Goal: Information Seeking & Learning: Learn about a topic

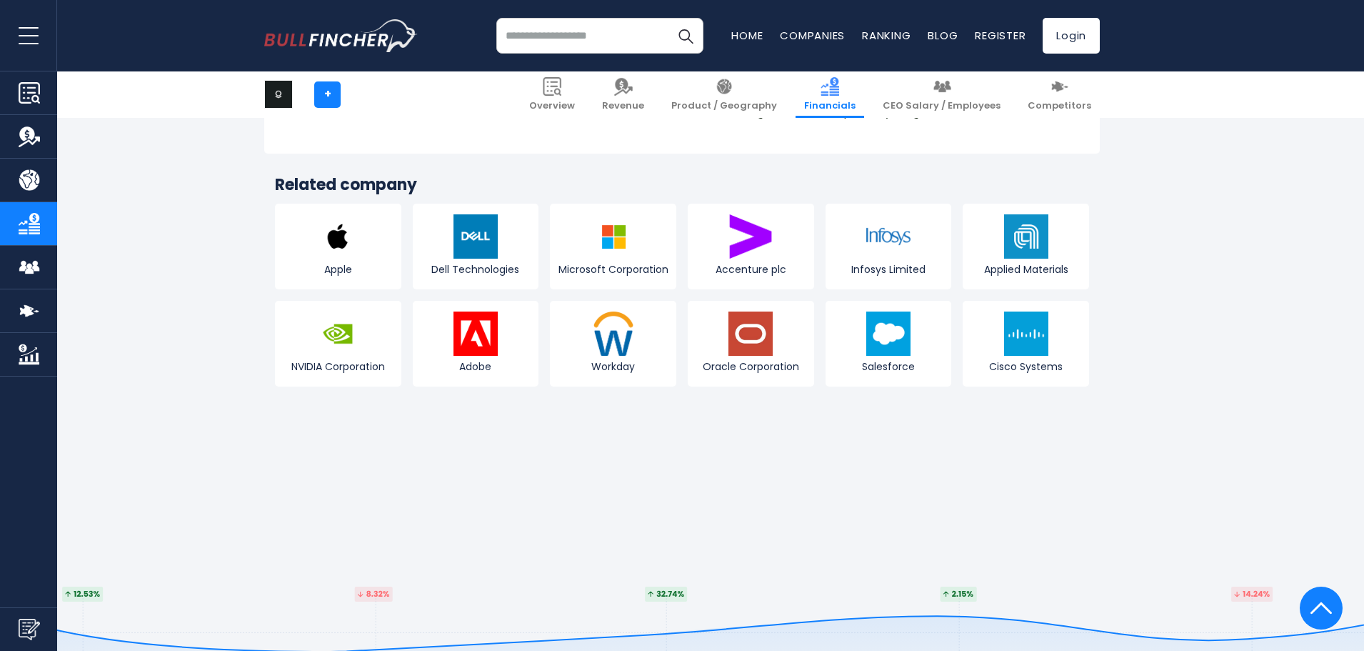
scroll to position [3356, 0]
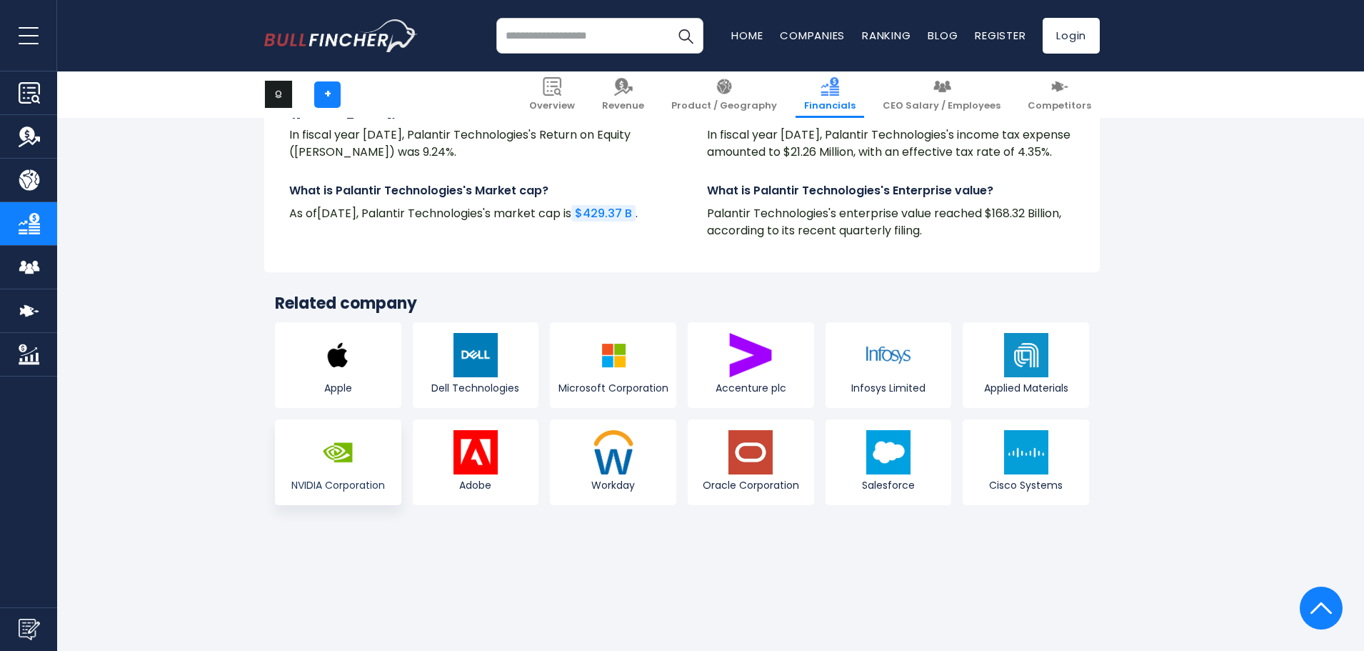
click at [310, 463] on link "NVIDIA Corporation" at bounding box center [338, 462] width 126 height 86
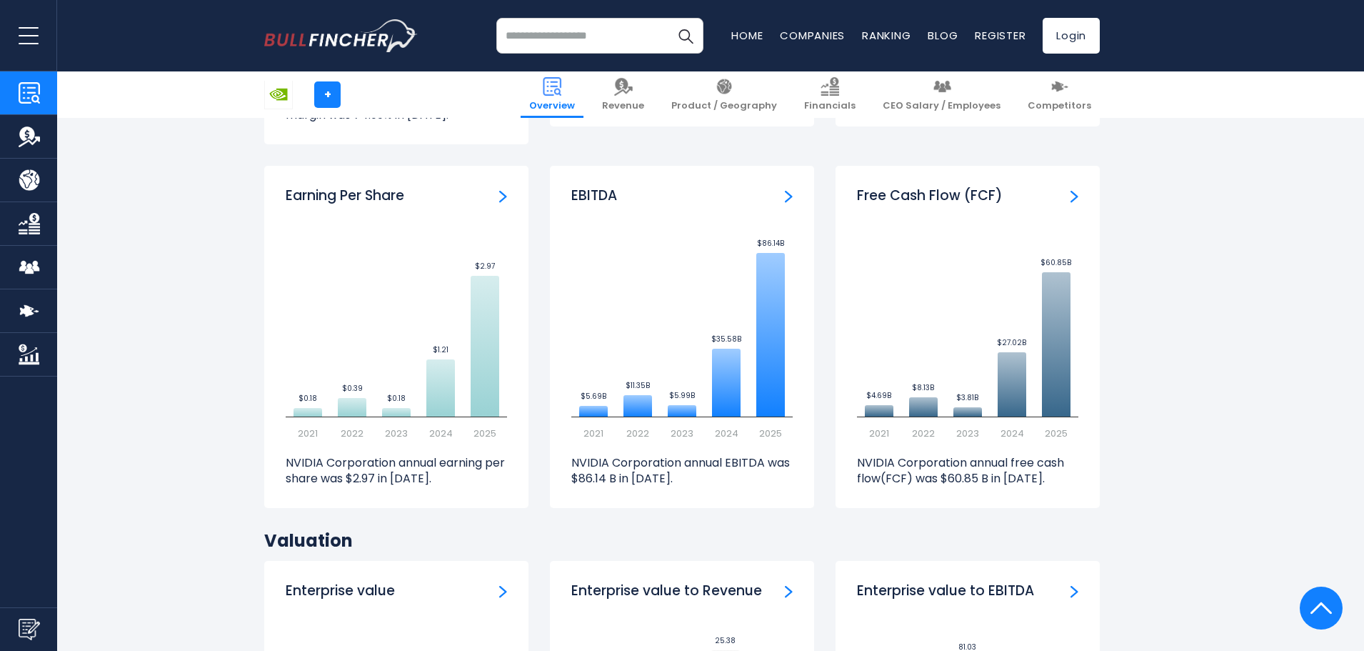
scroll to position [3785, 0]
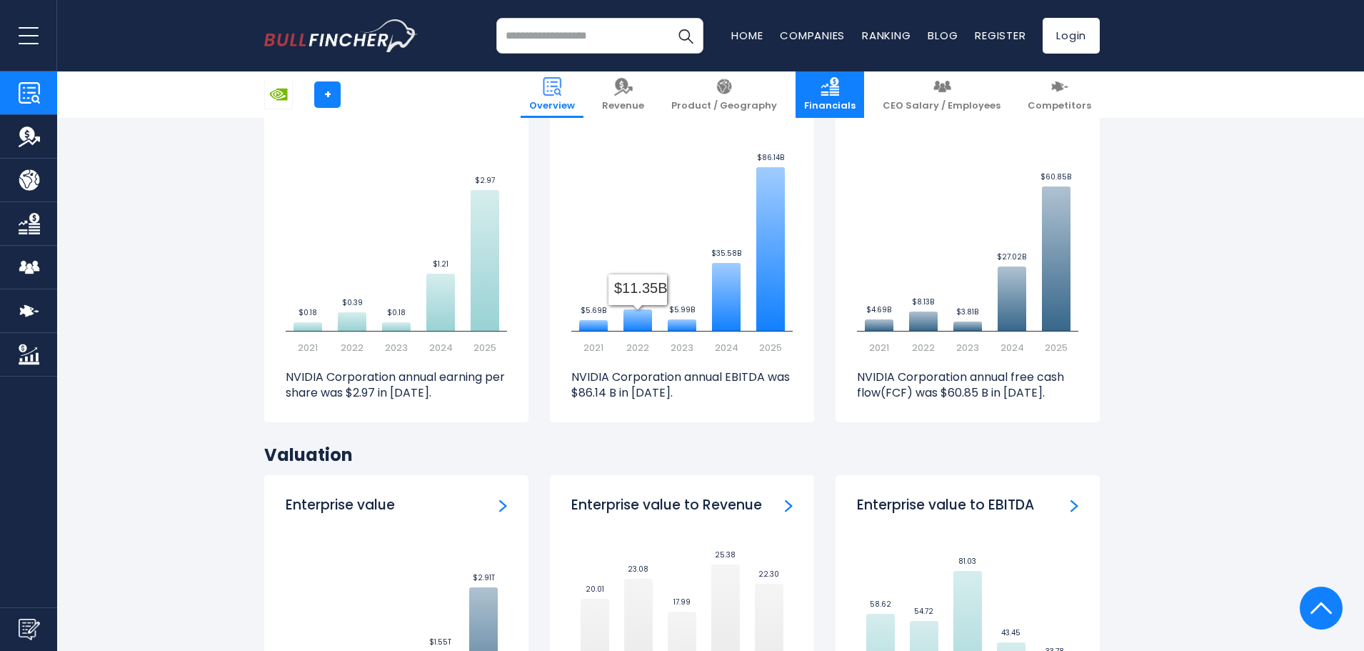
click at [848, 104] on span "Financials" at bounding box center [829, 106] width 51 height 12
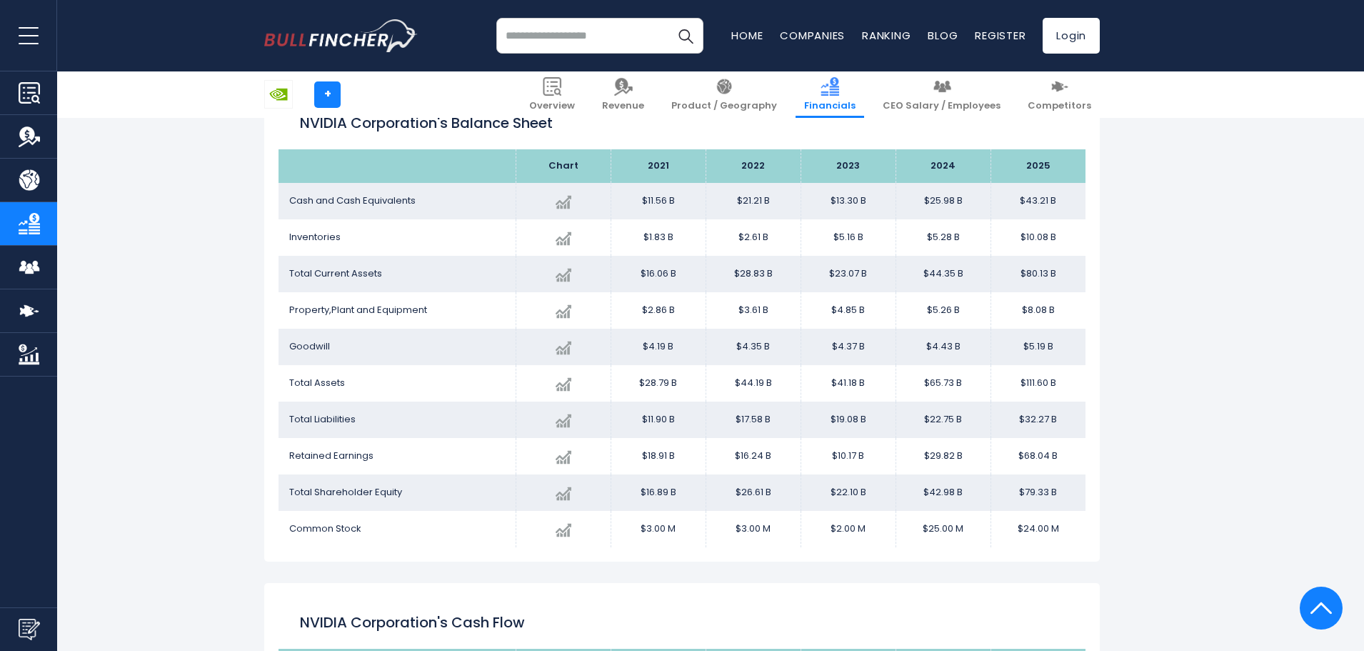
scroll to position [1637, 0]
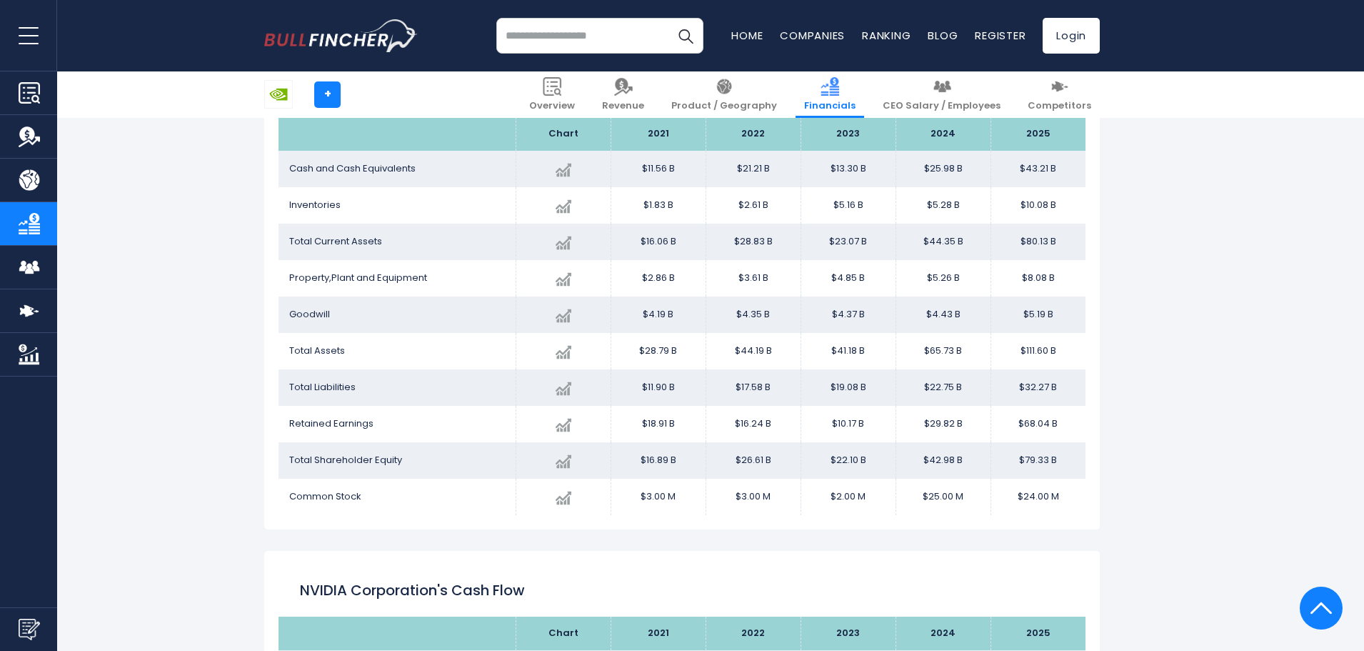
click at [199, 181] on div "NVIDIA Corporation + + Overview Revenue Product / Geography Financials Competit…" at bounding box center [682, 552] width 1364 height 4079
click at [188, 174] on div "NVIDIA Corporation + + Overview Revenue Product / Geography Financials Competit…" at bounding box center [682, 552] width 1364 height 4079
click at [186, 173] on div "NVIDIA Corporation + + Overview Revenue Product / Geography Financials Competit…" at bounding box center [682, 552] width 1364 height 4079
click at [143, 168] on div "NVIDIA Corporation + + Overview Revenue Product / Geography Financials Competit…" at bounding box center [682, 552] width 1364 height 4079
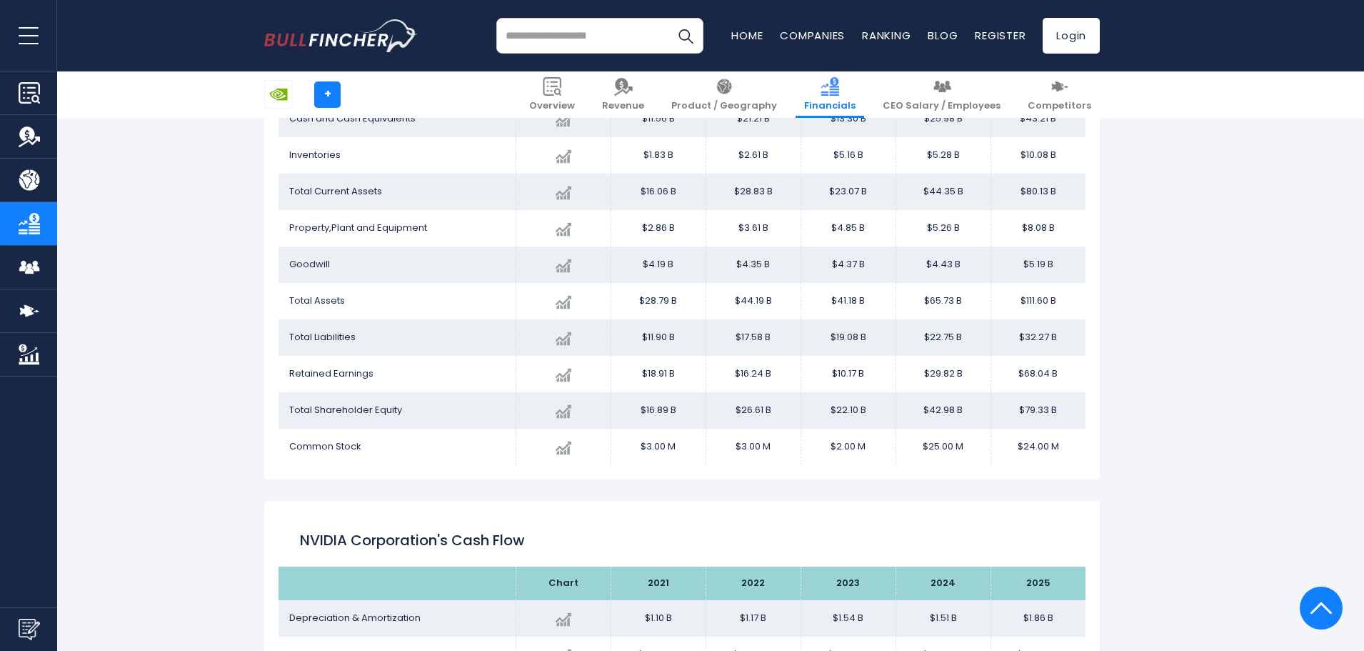
scroll to position [1852, 0]
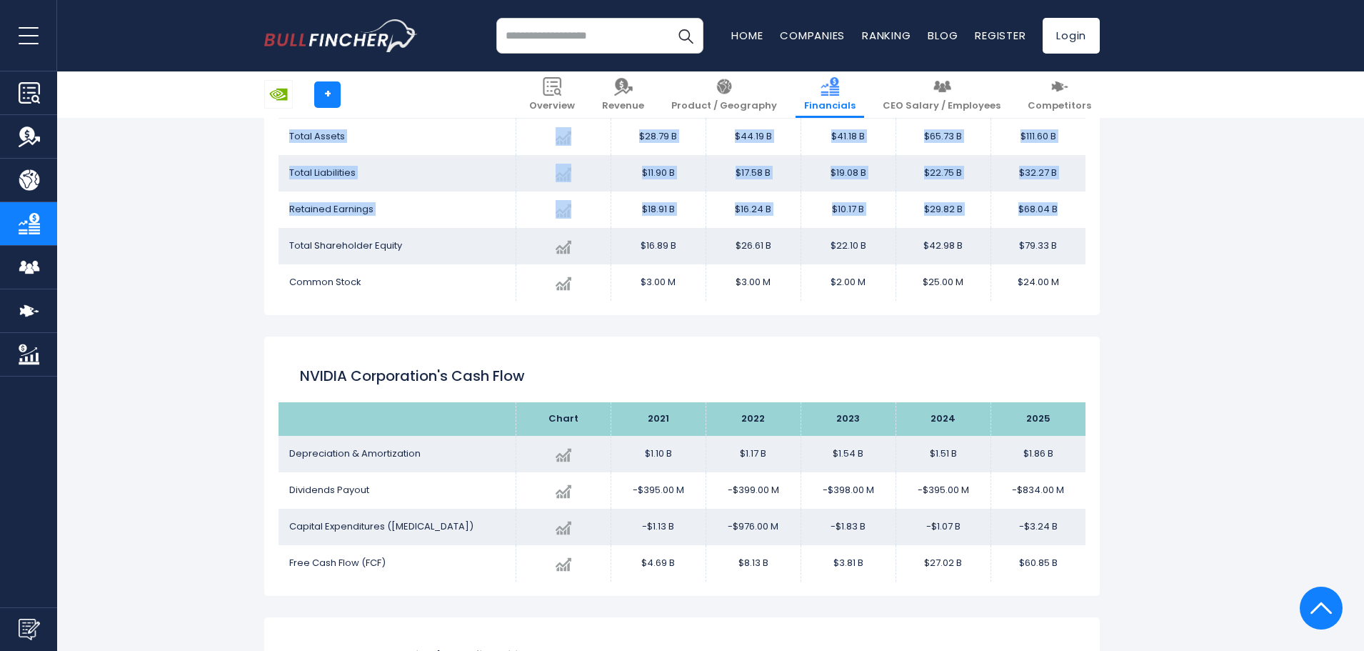
drag, startPoint x: 278, startPoint y: 241, endPoint x: 245, endPoint y: 238, distance: 33.8
click at [170, 243] on div "NVIDIA Corporation + + Overview Revenue Product / Geography Financials Competit…" at bounding box center [682, 337] width 1364 height 4079
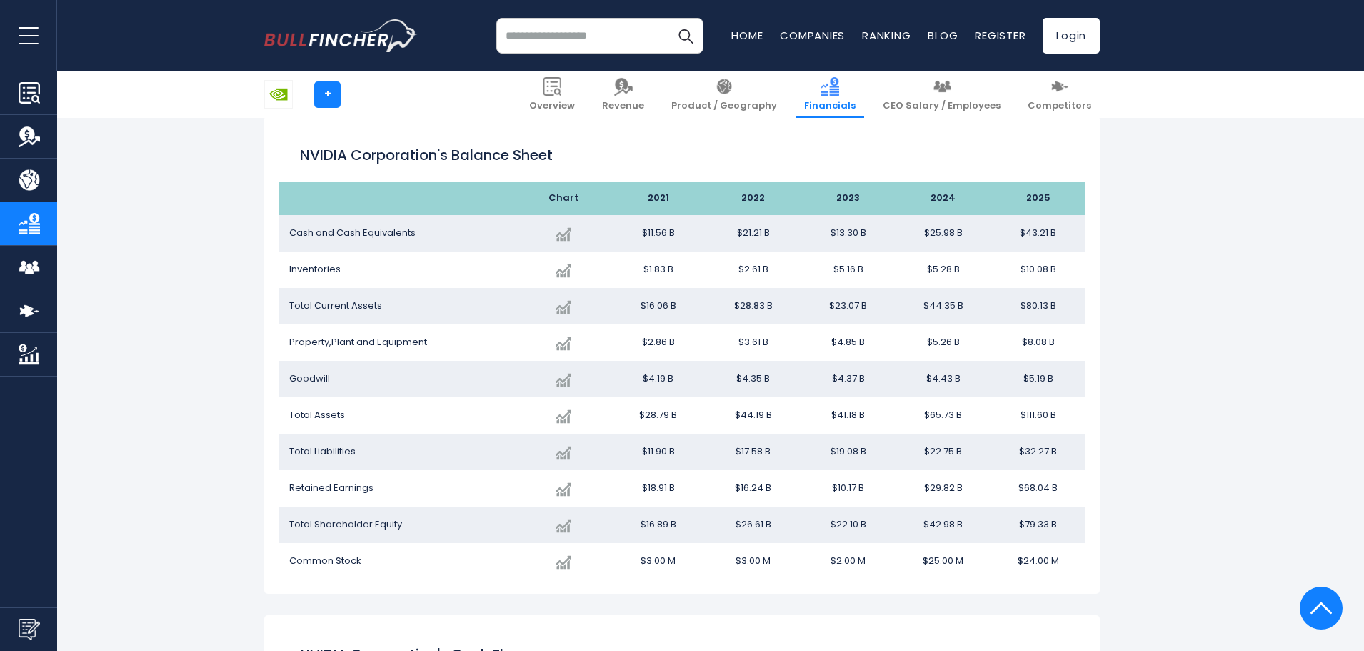
scroll to position [1566, 0]
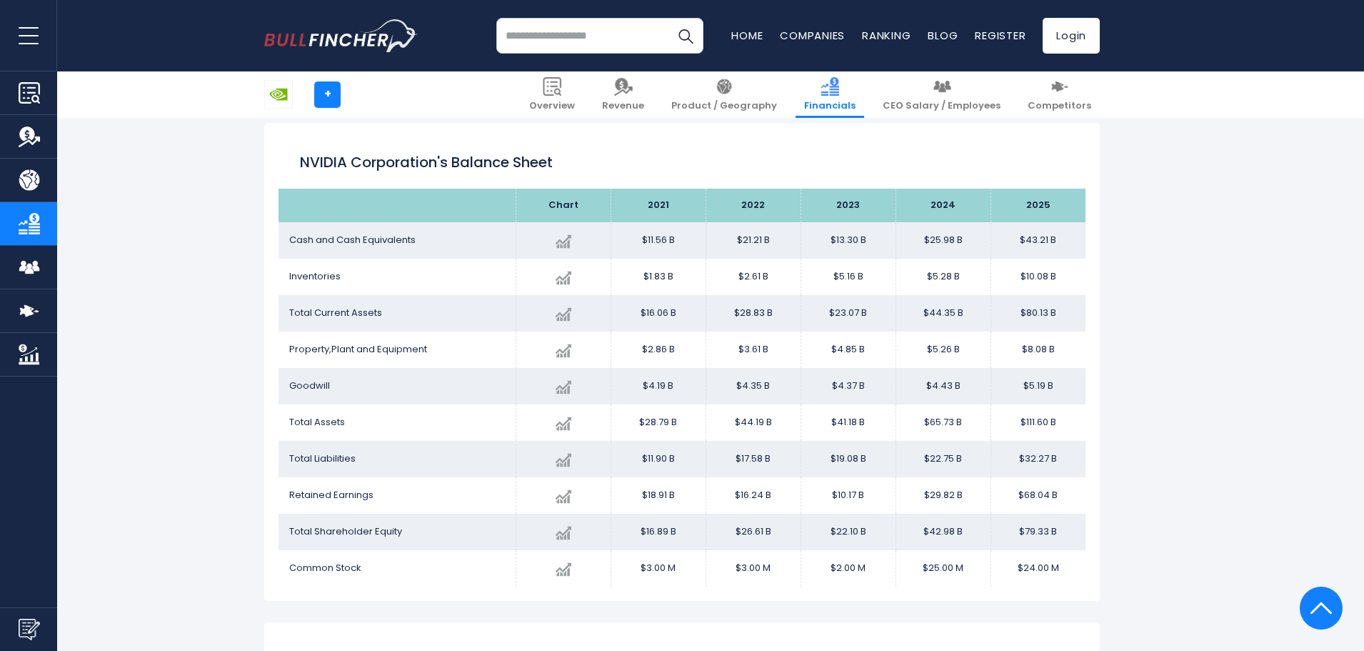
drag, startPoint x: 188, startPoint y: 265, endPoint x: 181, endPoint y: 262, distance: 7.7
drag, startPoint x: 181, startPoint y: 262, endPoint x: 159, endPoint y: 253, distance: 23.7
drag, startPoint x: 159, startPoint y: 253, endPoint x: 144, endPoint y: 207, distance: 48.8
click at [156, 251] on div "NVIDIA Corporation + + Overview Revenue Product / Geography Financials Competit…" at bounding box center [682, 623] width 1364 height 4079
drag, startPoint x: 149, startPoint y: 199, endPoint x: 136, endPoint y: 194, distance: 13.8
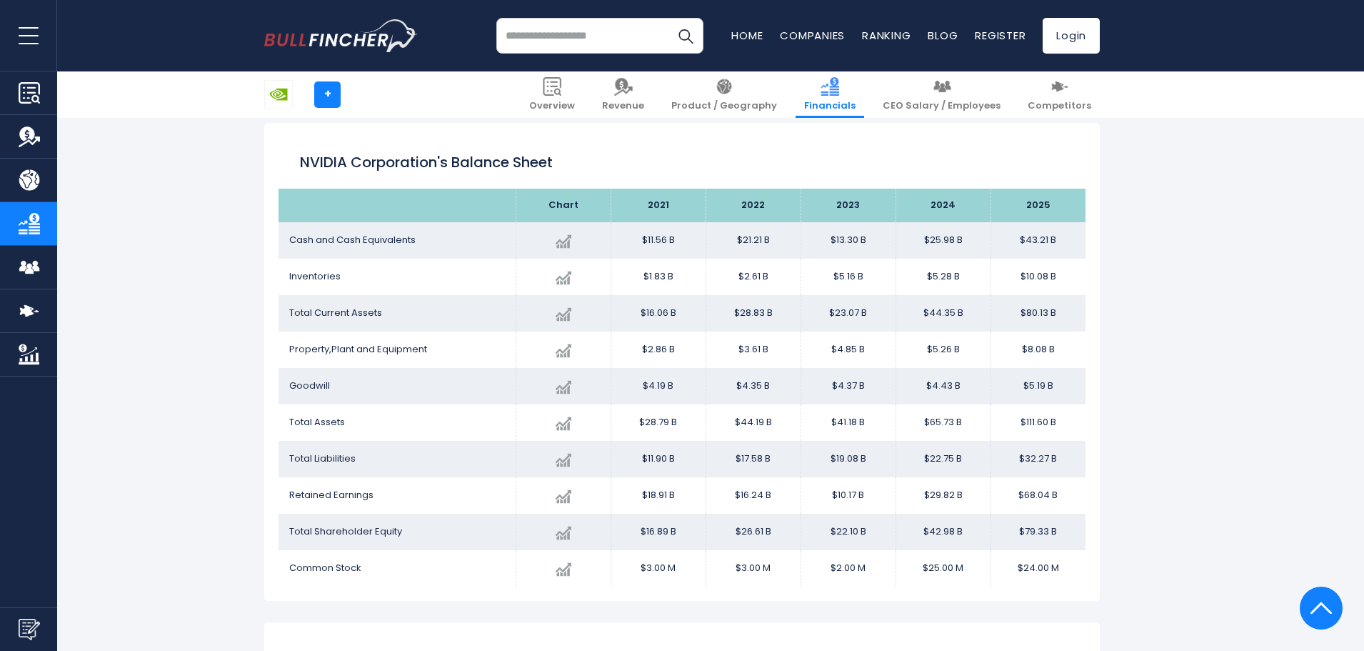
drag, startPoint x: 136, startPoint y: 194, endPoint x: 152, endPoint y: 176, distance: 24.3
click at [134, 192] on div "NVIDIA Corporation + + Overview Revenue Product / Geography Financials Competit…" at bounding box center [682, 623] width 1364 height 4079
drag, startPoint x: 186, startPoint y: 158, endPoint x: 173, endPoint y: 162, distance: 13.5
click at [184, 158] on div "NVIDIA Corporation + + Overview Revenue Product / Geography Financials Competit…" at bounding box center [682, 623] width 1364 height 4079
click at [165, 164] on div "NVIDIA Corporation + + Overview Revenue Product / Geography Financials Competit…" at bounding box center [682, 623] width 1364 height 4079
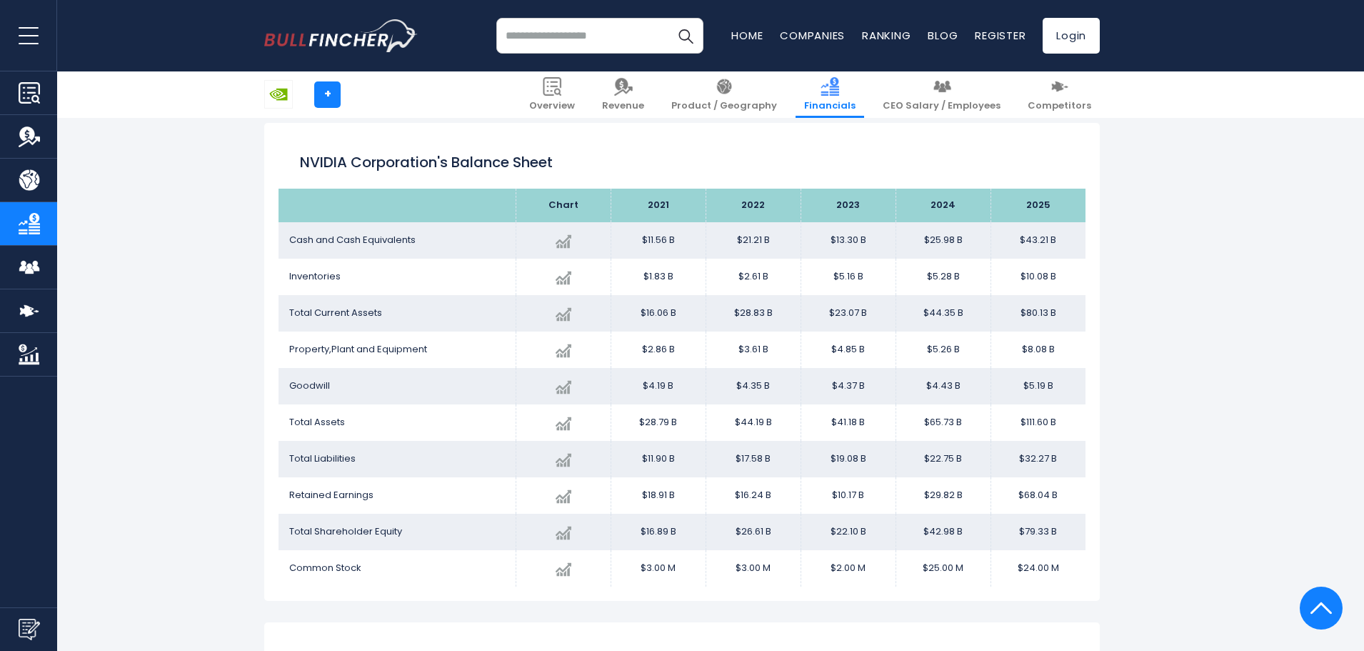
drag, startPoint x: 157, startPoint y: 164, endPoint x: 141, endPoint y: 169, distance: 17.4
click at [156, 164] on div "NVIDIA Corporation + + Overview Revenue Product / Geography Financials Competit…" at bounding box center [682, 623] width 1364 height 4079
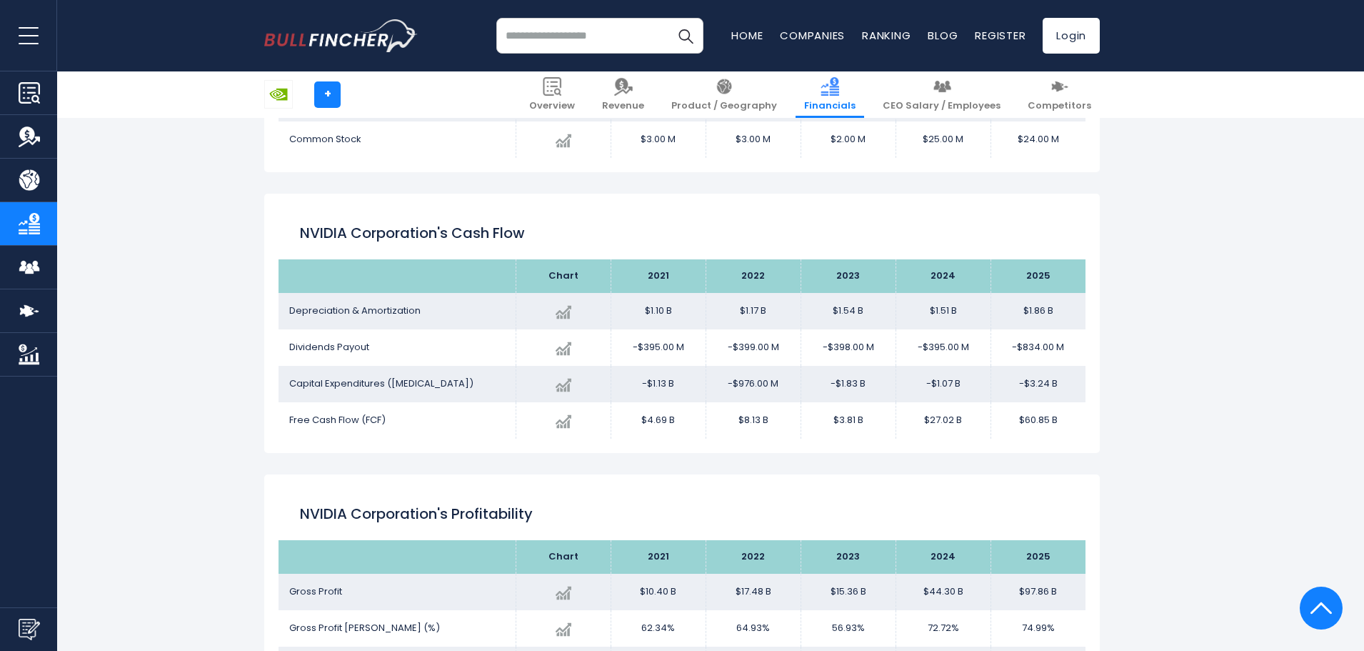
drag, startPoint x: 241, startPoint y: 245, endPoint x: 209, endPoint y: 248, distance: 31.6
drag, startPoint x: 209, startPoint y: 248, endPoint x: 196, endPoint y: 251, distance: 13.0
click at [209, 249] on div "NVIDIA Corporation + + Overview Revenue Product / Geography Financials Competit…" at bounding box center [682, 195] width 1364 height 4079
drag, startPoint x: 428, startPoint y: 323, endPoint x: 392, endPoint y: 317, distance: 36.2
click at [394, 318] on td "Depreciation & Amortization" at bounding box center [396, 311] width 237 height 36
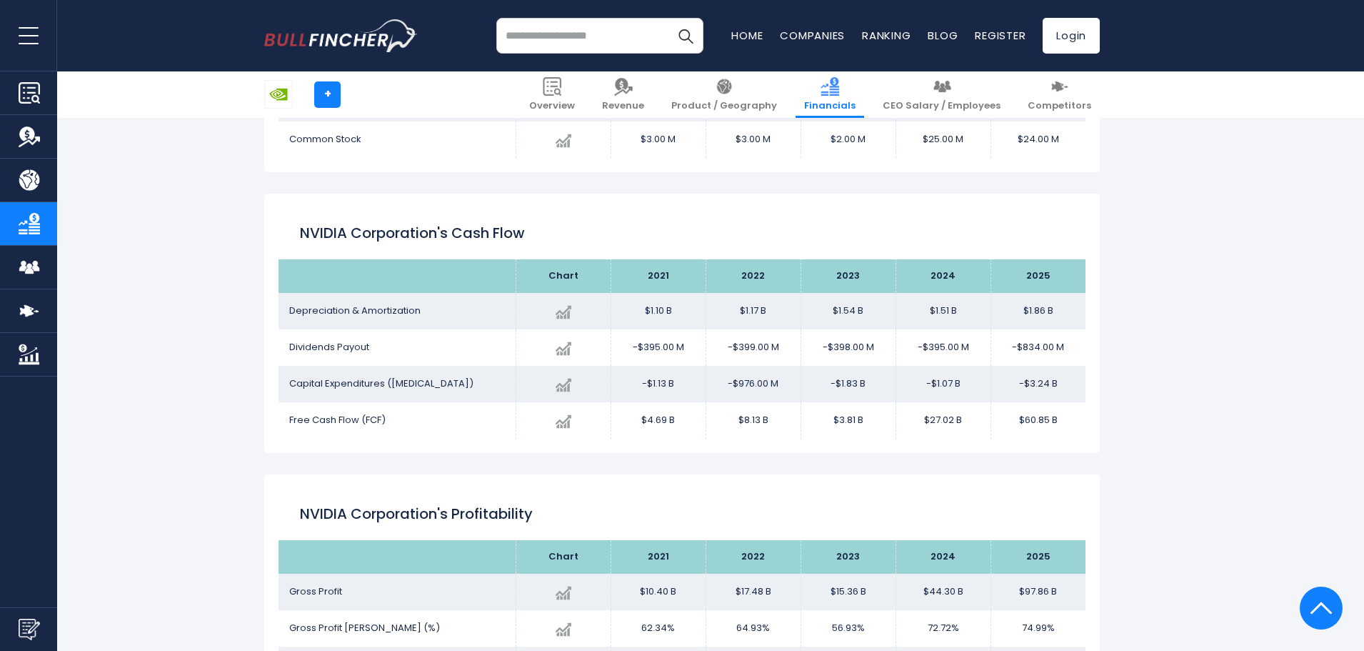
drag, startPoint x: 379, startPoint y: 316, endPoint x: 355, endPoint y: 316, distance: 24.3
click at [372, 316] on span "Depreciation & Amortization" at bounding box center [354, 310] width 131 height 14
click at [335, 317] on td "Depreciation & Amortization" at bounding box center [396, 311] width 237 height 36
drag, startPoint x: 308, startPoint y: 313, endPoint x: 269, endPoint y: 306, distance: 39.9
click at [281, 308] on td "Depreciation & Amortization" at bounding box center [396, 311] width 237 height 36
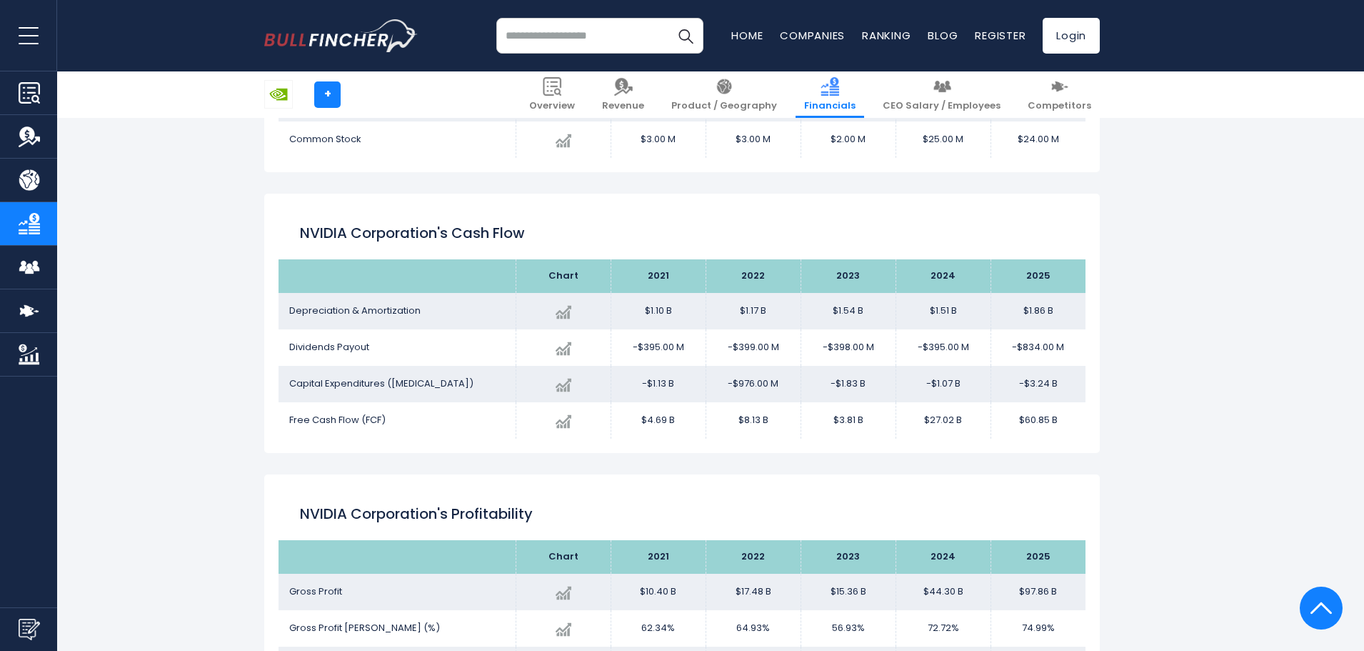
drag, startPoint x: 269, startPoint y: 306, endPoint x: 257, endPoint y: 302, distance: 12.9
click at [263, 304] on div "Income Statement Balance Sheet Cashflow Statement Profitability Ratios Automoti…" at bounding box center [681, 251] width 857 height 3965
drag, startPoint x: 257, startPoint y: 302, endPoint x: 209, endPoint y: 292, distance: 48.9
click at [214, 293] on div "NVIDIA Corporation + + Overview Revenue Product / Geography Financials Competit…" at bounding box center [682, 195] width 1364 height 4079
drag, startPoint x: 204, startPoint y: 224, endPoint x: 187, endPoint y: 219, distance: 17.9
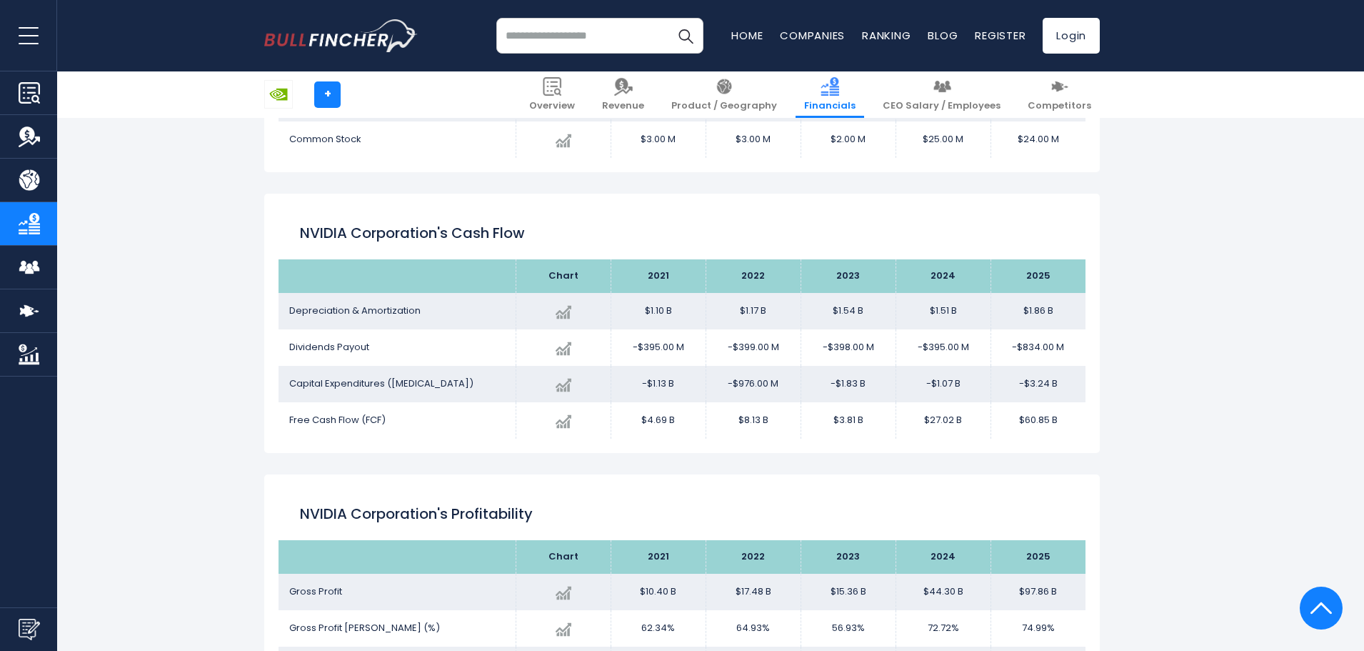
click at [203, 225] on div "NVIDIA Corporation + + Overview Revenue Product / Geography Financials Competit…" at bounding box center [682, 195] width 1364 height 4079
click at [188, 219] on div "NVIDIA Corporation + + Overview Revenue Product / Geography Financials Competit…" at bounding box center [682, 195] width 1364 height 4079
drag, startPoint x: 187, startPoint y: 219, endPoint x: 184, endPoint y: 189, distance: 30.9
click at [184, 199] on div "NVIDIA Corporation + + Overview Revenue Product / Geography Financials Competit…" at bounding box center [682, 195] width 1364 height 4079
click at [186, 174] on div "NVIDIA Corporation + + Overview Revenue Product / Geography Financials Competit…" at bounding box center [682, 195] width 1364 height 4079
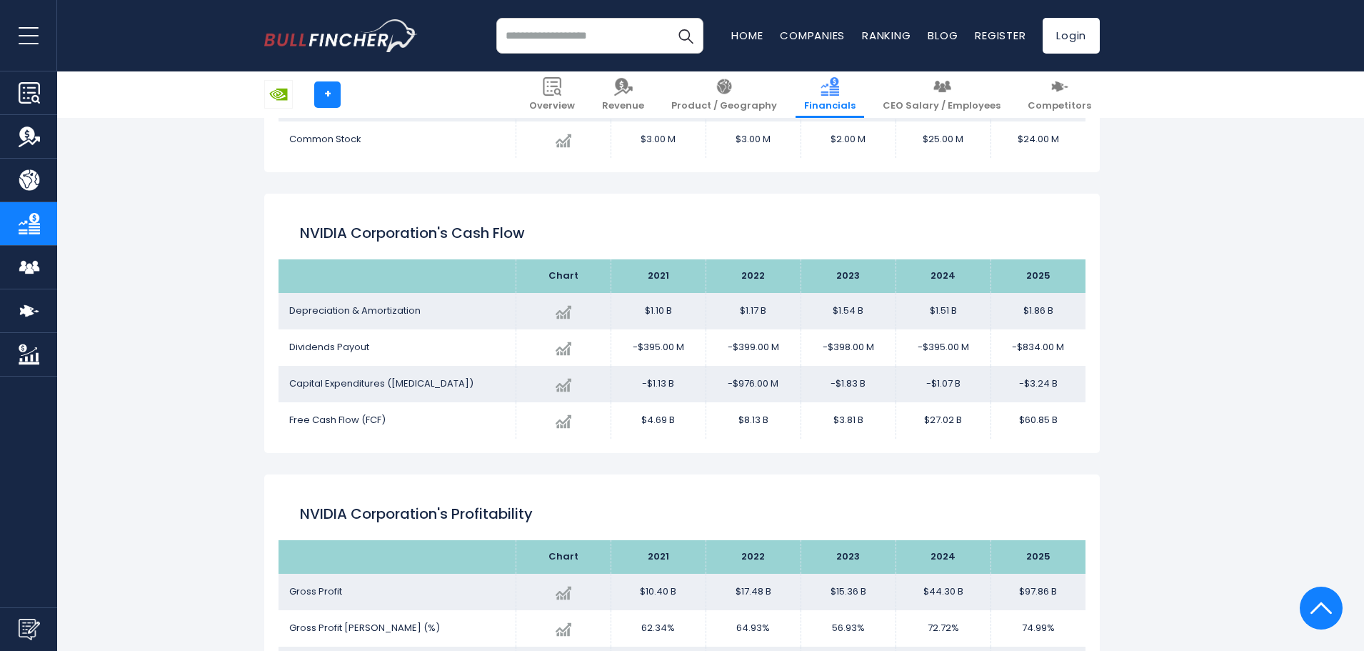
click at [179, 174] on div "NVIDIA Corporation + + Overview Revenue Product / Geography Financials Competit…" at bounding box center [682, 195] width 1364 height 4079
drag, startPoint x: 174, startPoint y: 174, endPoint x: 161, endPoint y: 174, distance: 12.2
click at [167, 174] on div "NVIDIA Corporation + + Overview Revenue Product / Geography Financials Competit…" at bounding box center [682, 195] width 1364 height 4079
click at [169, 174] on div "NVIDIA Corporation + + Overview Revenue Product / Geography Financials Competit…" at bounding box center [682, 195] width 1364 height 4079
drag, startPoint x: 169, startPoint y: 174, endPoint x: 159, endPoint y: 176, distance: 10.8
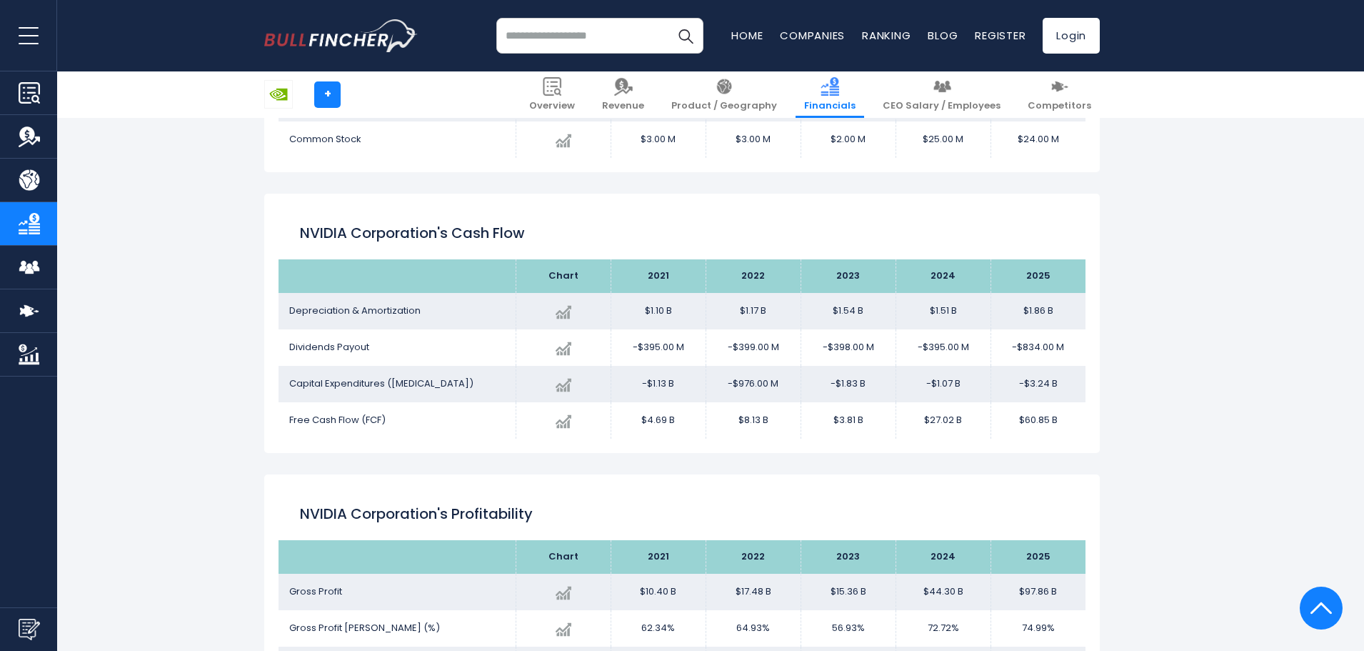
click at [169, 175] on div "NVIDIA Corporation + + Overview Revenue Product / Geography Financials Competit…" at bounding box center [682, 195] width 1364 height 4079
click at [164, 176] on div "NVIDIA Corporation + + Overview Revenue Product / Geography Financials Competit…" at bounding box center [682, 195] width 1364 height 4079
drag, startPoint x: 220, startPoint y: 318, endPoint x: 205, endPoint y: 317, distance: 15.1
drag, startPoint x: 205, startPoint y: 317, endPoint x: 214, endPoint y: 256, distance: 62.0
click at [193, 313] on div "NVIDIA Corporation + + Overview Revenue Product / Geography Financials Competit…" at bounding box center [682, 195] width 1364 height 4079
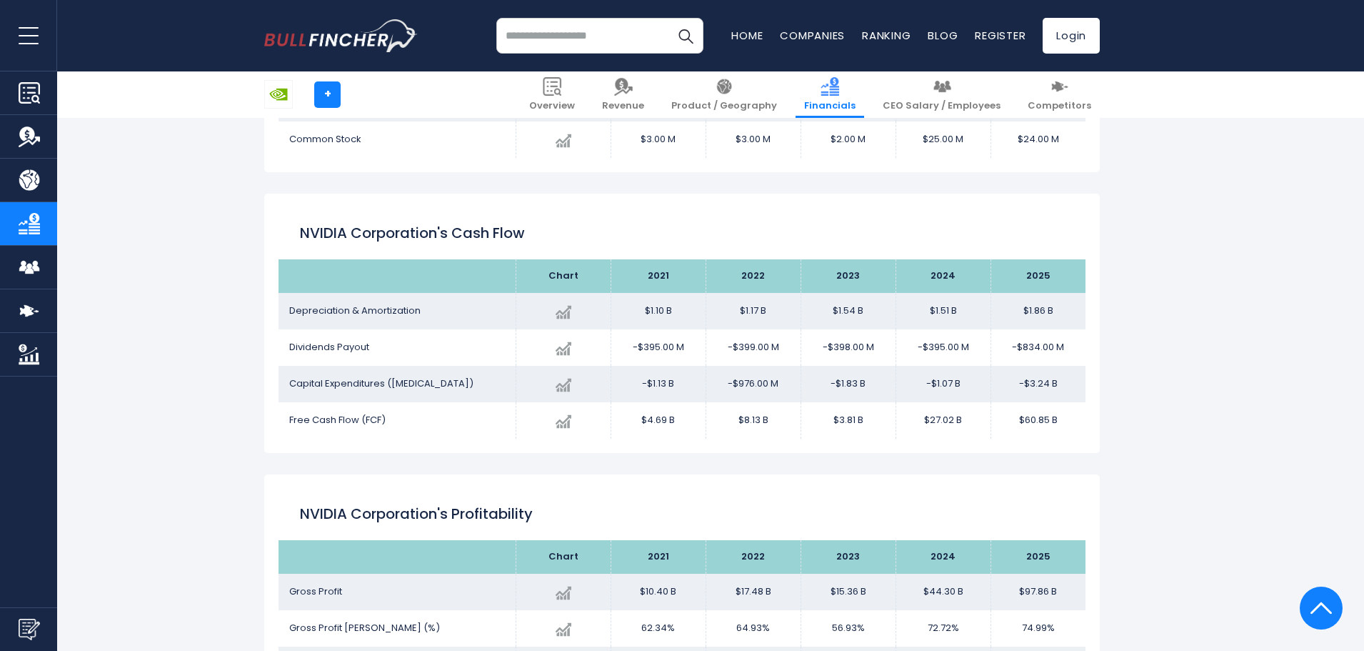
drag, startPoint x: 248, startPoint y: 188, endPoint x: 238, endPoint y: 189, distance: 9.3
drag, startPoint x: 238, startPoint y: 189, endPoint x: 221, endPoint y: 191, distance: 17.4
click at [238, 189] on div "NVIDIA Corporation + + Overview Revenue Product / Geography Financials Competit…" at bounding box center [682, 195] width 1364 height 4079
drag, startPoint x: 221, startPoint y: 191, endPoint x: 162, endPoint y: 192, distance: 59.3
click at [206, 192] on div "NVIDIA Corporation + + Overview Revenue Product / Geography Financials Competit…" at bounding box center [682, 195] width 1364 height 4079
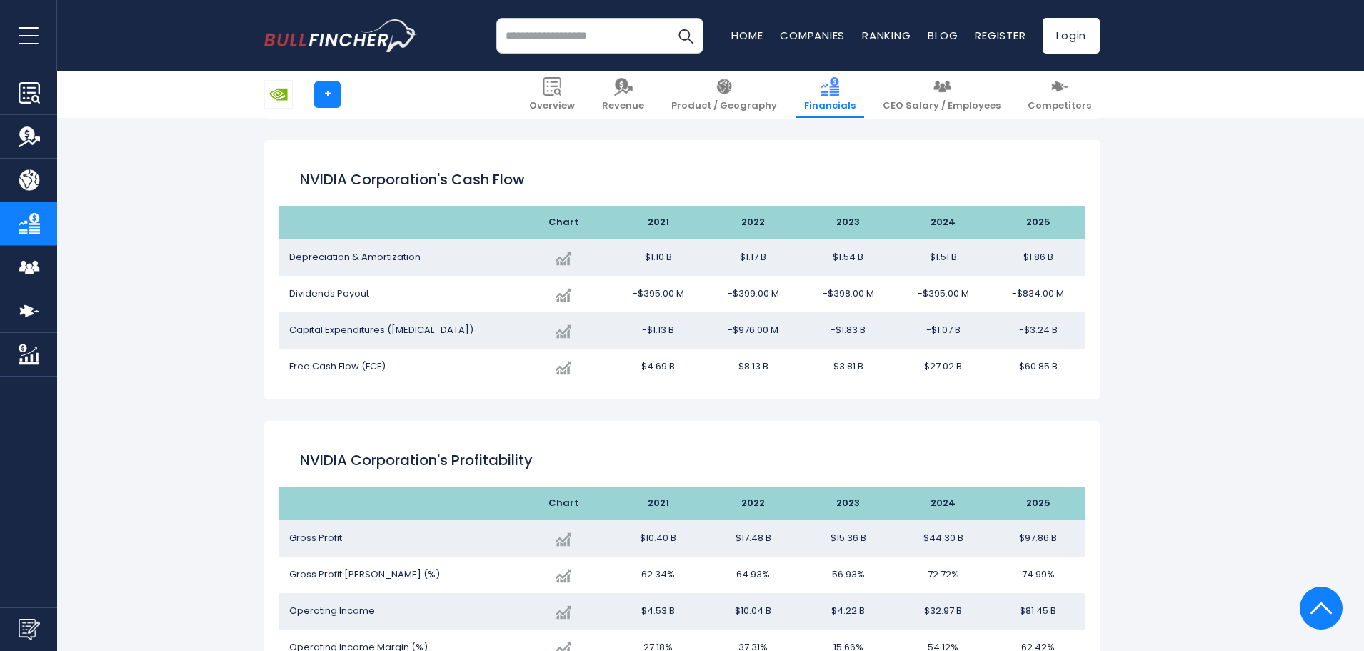
scroll to position [2137, 0]
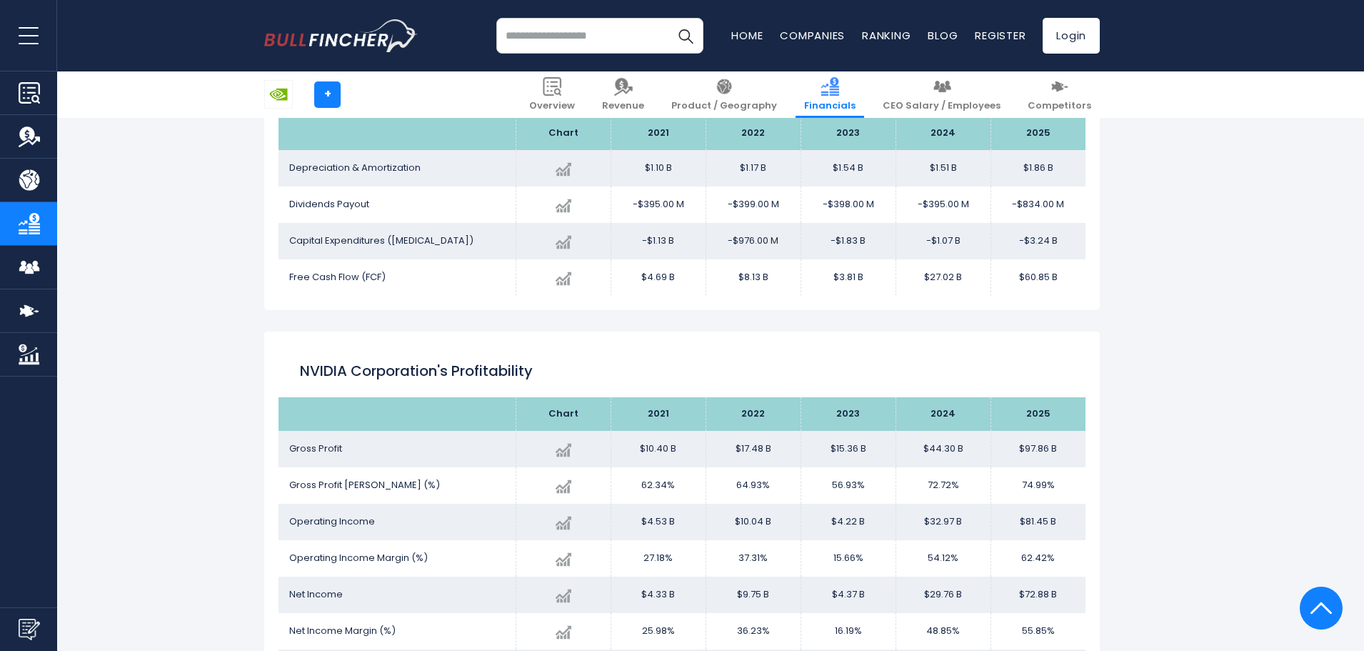
drag, startPoint x: 586, startPoint y: 352, endPoint x: 553, endPoint y: 348, distance: 33.8
drag, startPoint x: 445, startPoint y: 331, endPoint x: 413, endPoint y: 323, distance: 33.3
click at [432, 330] on div "NVIDIA Corporation's Income Statement Analysis: Revenue to Profit Breakdown Cre…" at bounding box center [681, 22] width 835 height 3673
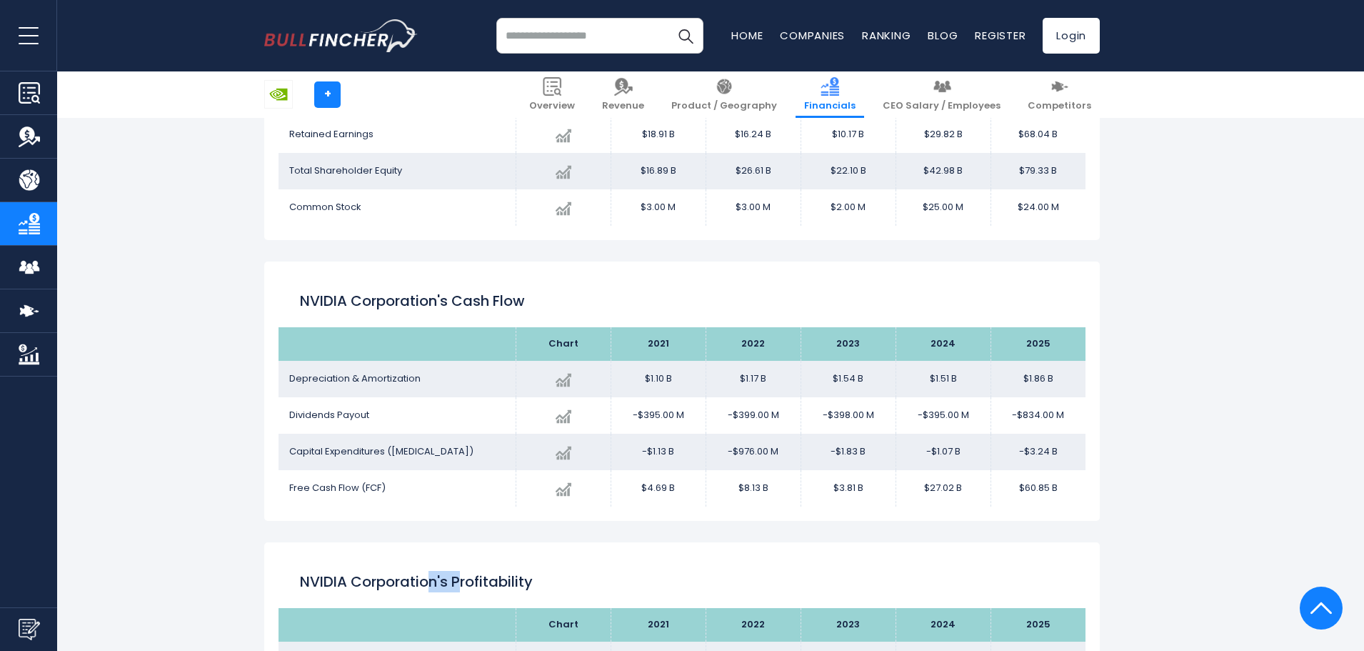
scroll to position [1923, 0]
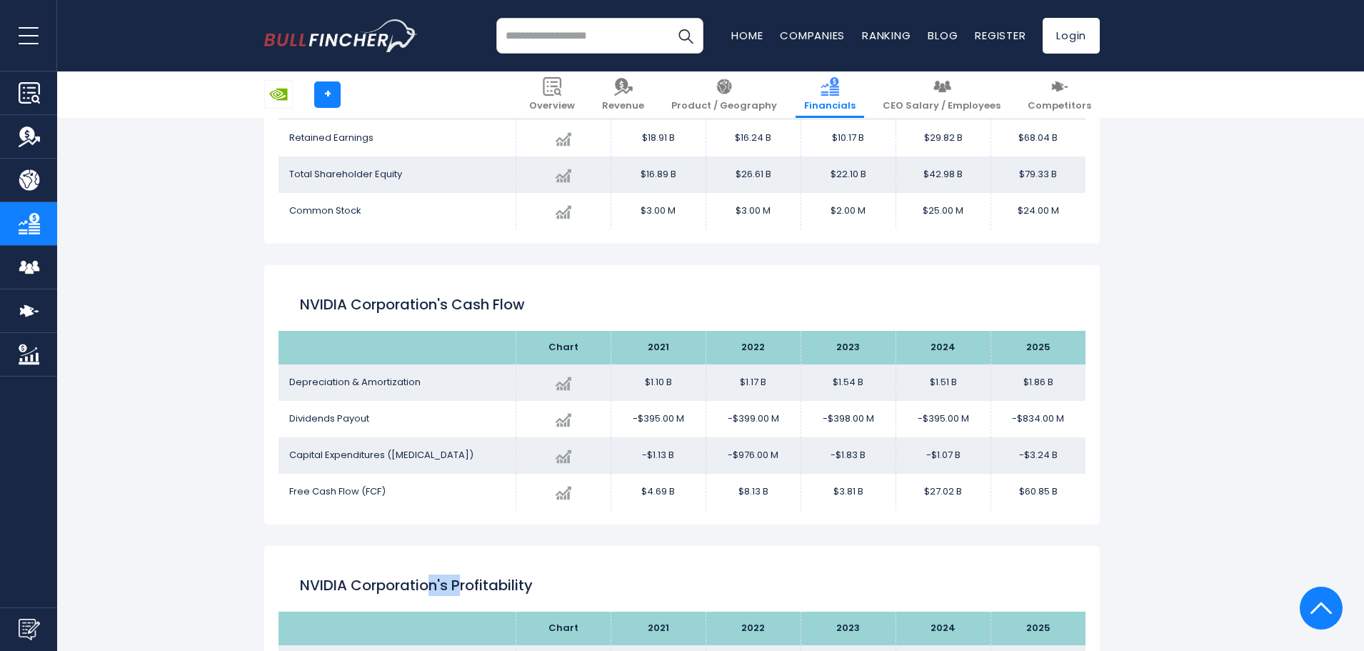
drag, startPoint x: 709, startPoint y: 444, endPoint x: 655, endPoint y: 438, distance: 54.6
click at [657, 438] on td "-$1.13 B" at bounding box center [658, 455] width 95 height 36
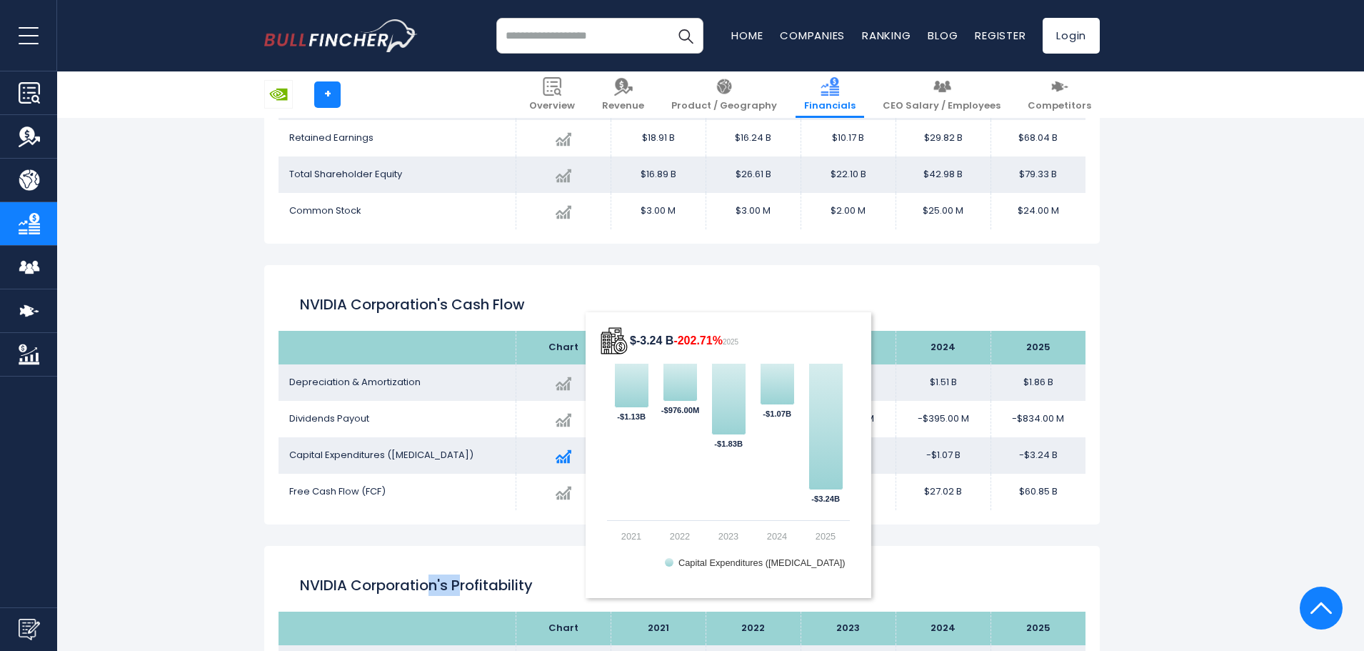
drag, startPoint x: 636, startPoint y: 436, endPoint x: 597, endPoint y: 445, distance: 39.7
click at [602, 445] on tbody "Depreciation & Amortization Created with Highcharts 12.1.2 $1.86 B + 23.61% 202…" at bounding box center [681, 437] width 807 height 146
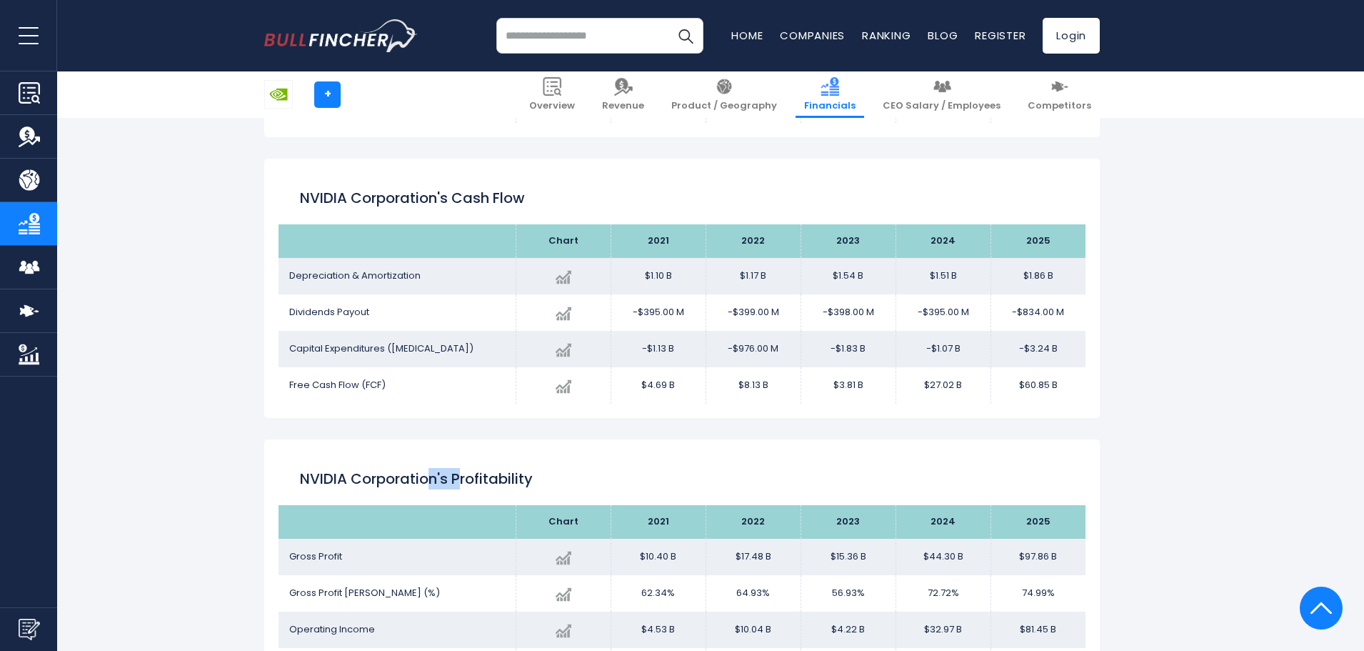
scroll to position [1994, 0]
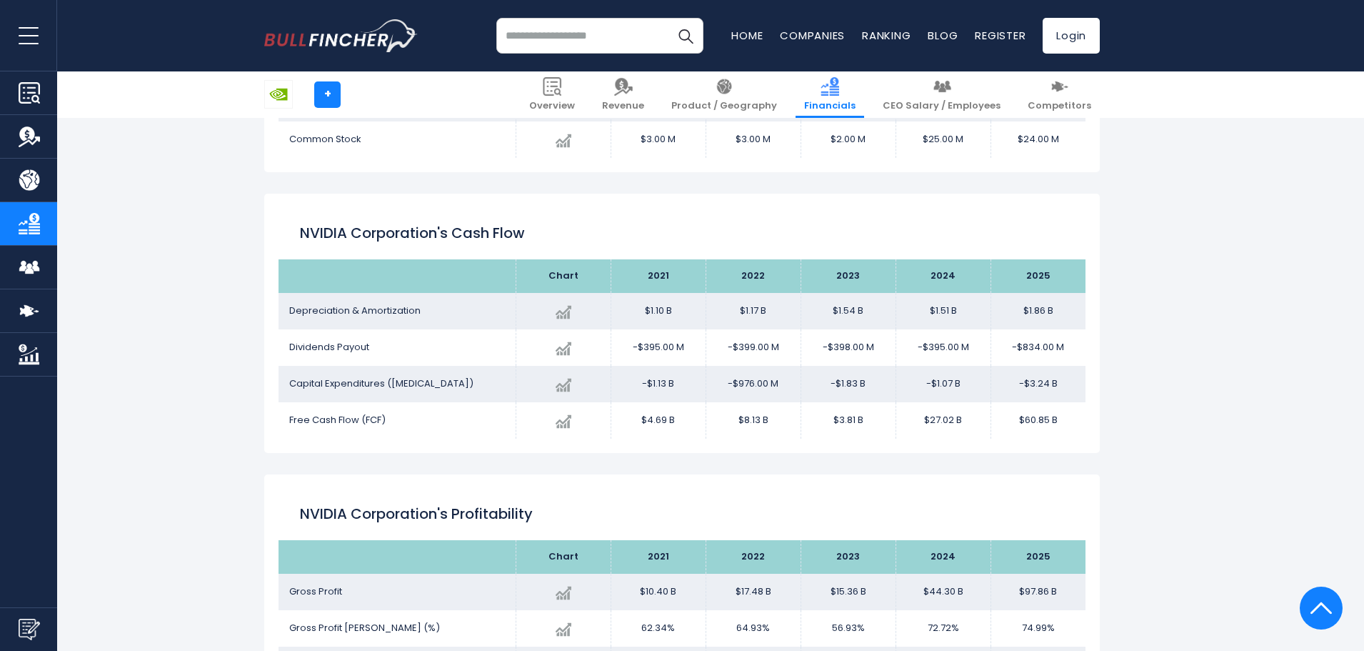
click at [785, 241] on h2 "NVIDIA Corporation's Cash flow" at bounding box center [682, 232] width 764 height 21
click at [731, 256] on div "NVIDIA Corporation's Cash flow" at bounding box center [681, 233] width 807 height 51
drag, startPoint x: 673, startPoint y: 261, endPoint x: 657, endPoint y: 268, distance: 17.0
drag, startPoint x: 657, startPoint y: 268, endPoint x: 604, endPoint y: 273, distance: 53.1
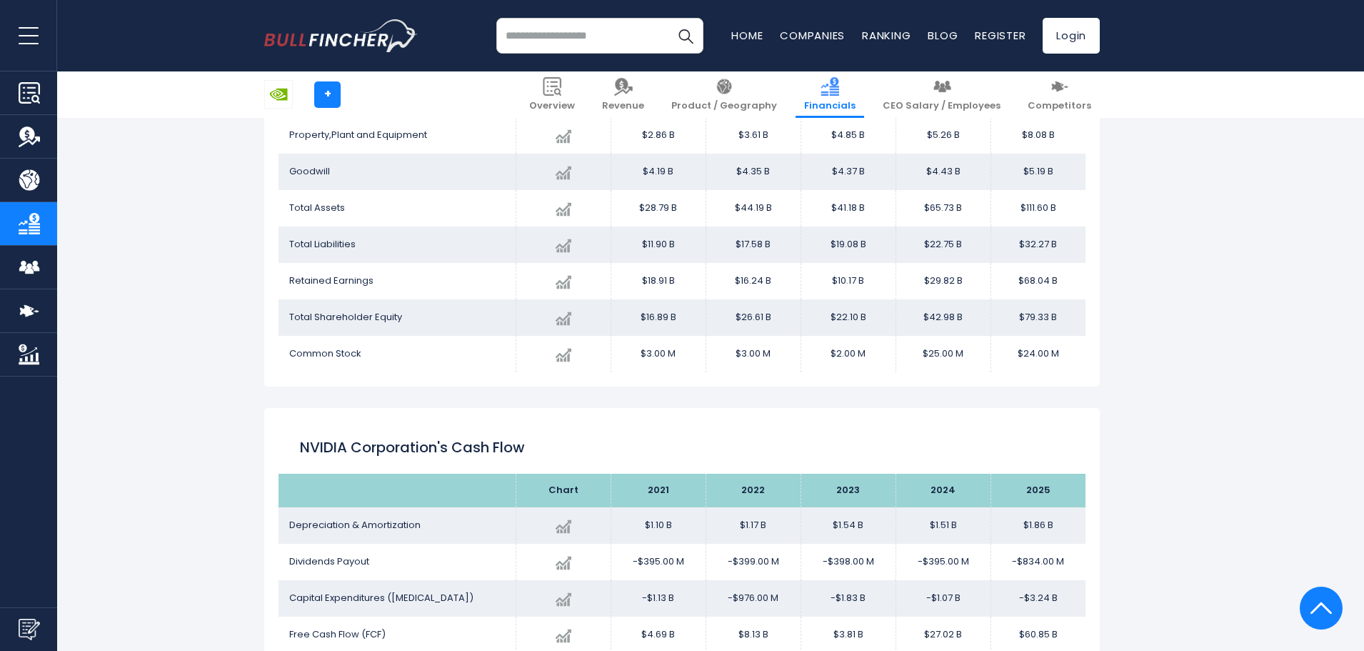
drag
click at [833, 284] on tr "Retained Earnings Created with Highcharts 12.1.2 $68.04 B + 128.19% 2025 $18.91…" at bounding box center [681, 281] width 807 height 36
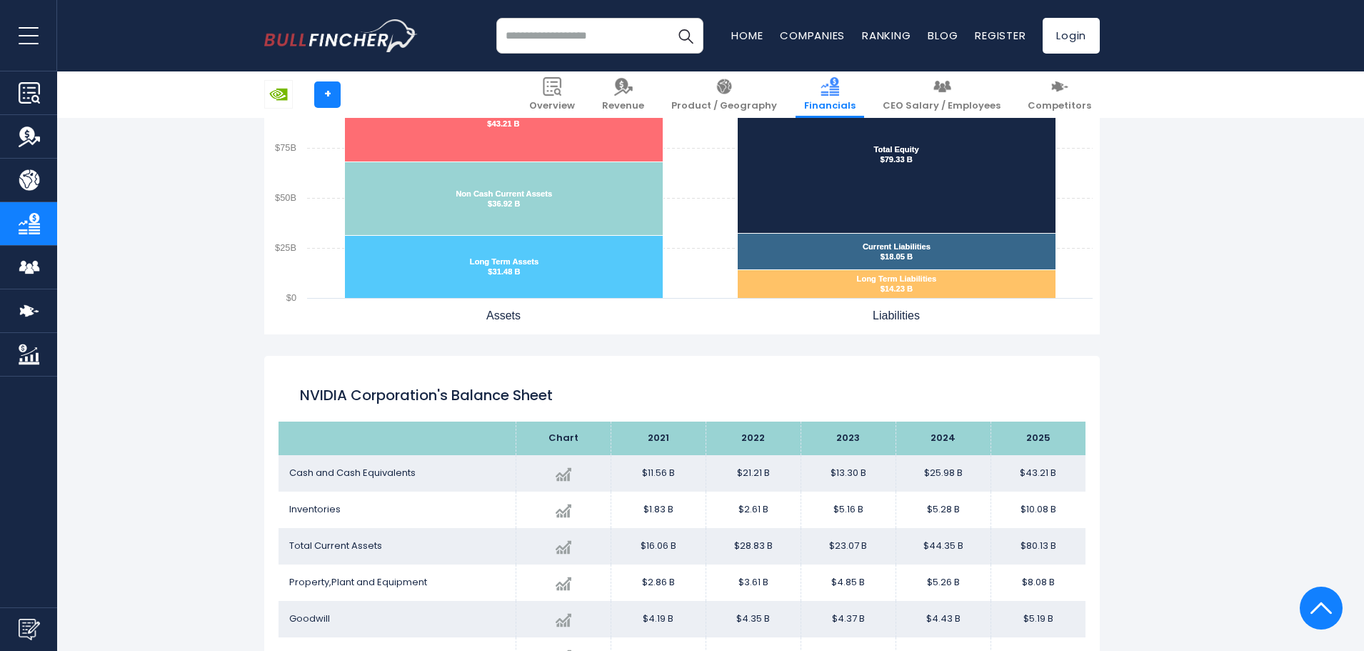
scroll to position [1210, 0]
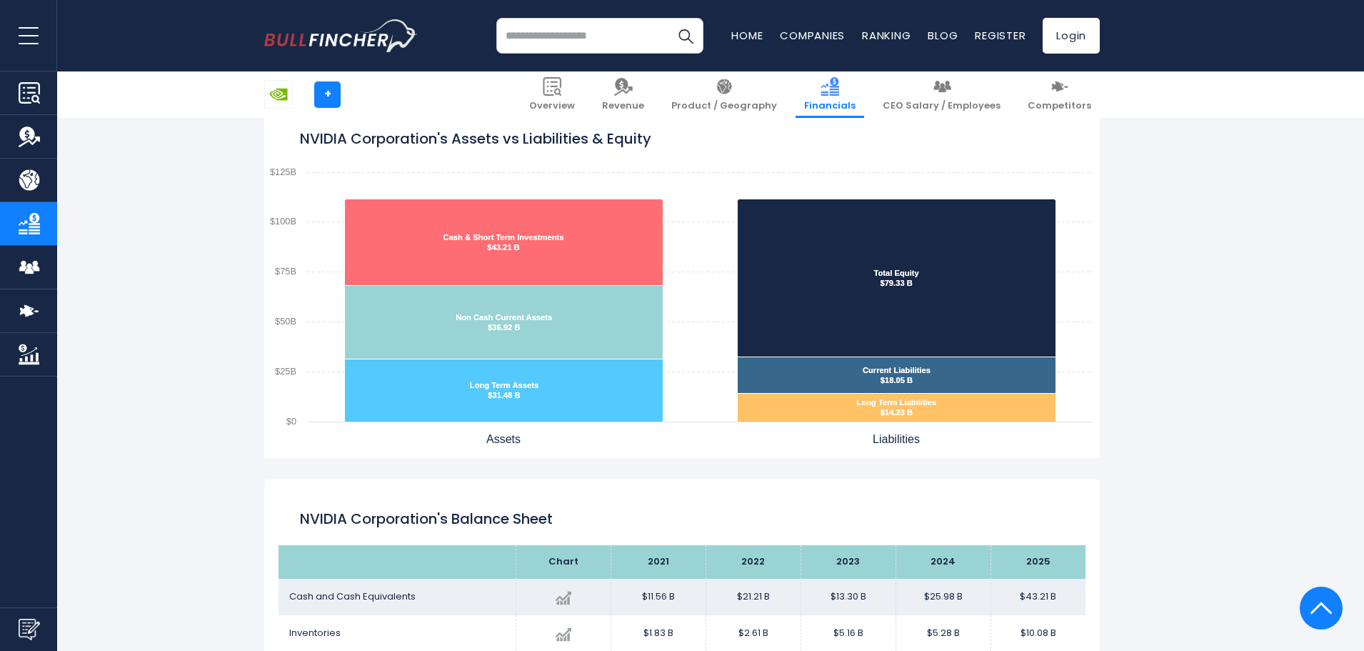
click at [308, 40] on img "Go to homepage" at bounding box center [341, 35] width 154 height 33
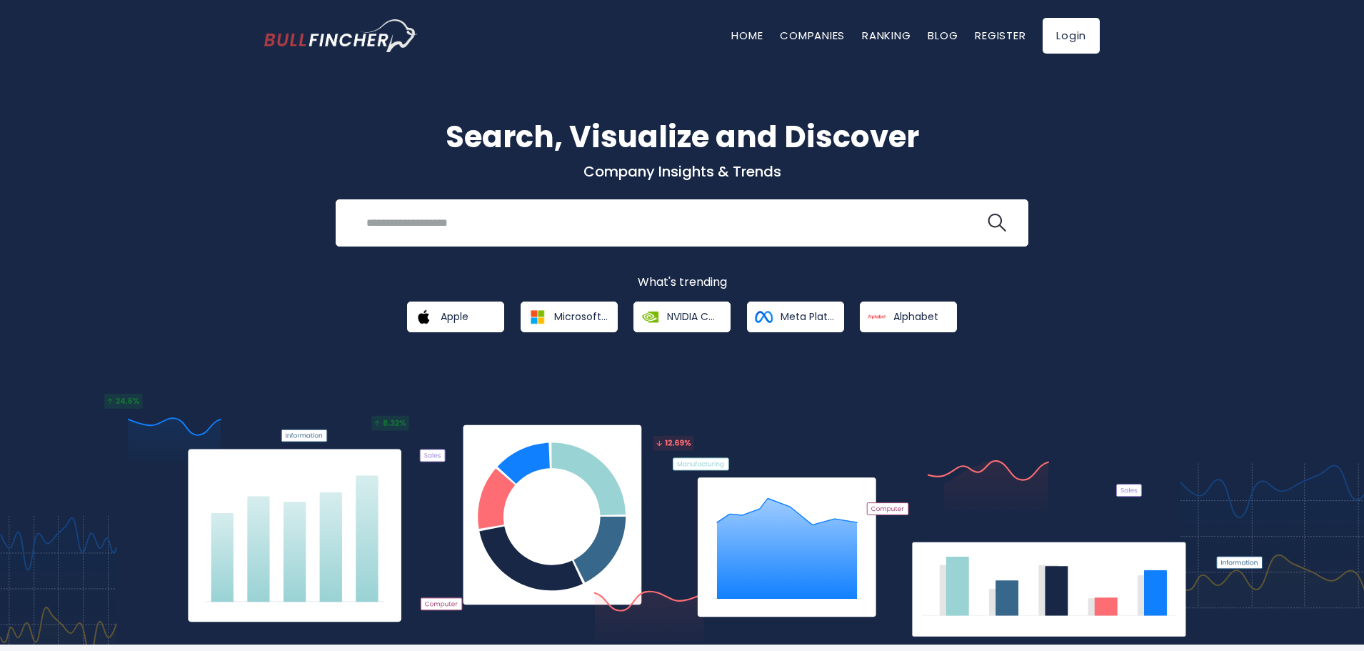
drag, startPoint x: 909, startPoint y: 44, endPoint x: 536, endPoint y: 80, distance: 374.4
click at [536, 80] on div "Search, Visualize and Discover Company Insights & Trends Recent searches Trendi…" at bounding box center [682, 347] width 1364 height 594
drag, startPoint x: 515, startPoint y: 97, endPoint x: 480, endPoint y: 106, distance: 36.0
click at [492, 106] on div "Search, Visualize and Discover Company Insights & Trends Recent searches Trendi…" at bounding box center [682, 347] width 1364 height 594
click at [397, 126] on div "Search, Visualize and Discover Company Insights & Trends Recent searches Trendi…" at bounding box center [682, 347] width 1364 height 594
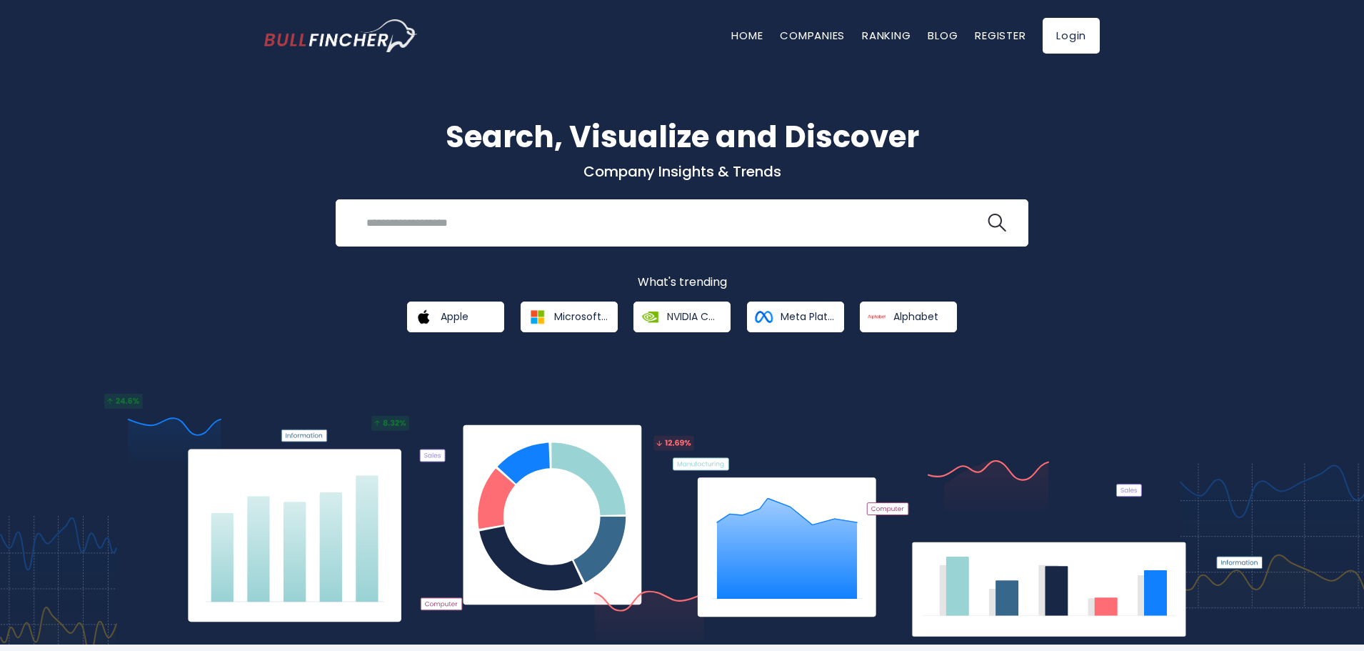
drag, startPoint x: 726, startPoint y: 125, endPoint x: 715, endPoint y: 124, distance: 11.5
click at [720, 124] on h1 "Search, Visualize and Discover" at bounding box center [681, 136] width 835 height 45
drag, startPoint x: 521, startPoint y: 105, endPoint x: 513, endPoint y: 109, distance: 8.0
click at [519, 106] on div "Search, Visualize and Discover Company Insights & Trends Recent searches Trendi…" at bounding box center [682, 347] width 1364 height 594
click at [471, 146] on h1 "Search, Visualize and Discover" at bounding box center [681, 136] width 835 height 45
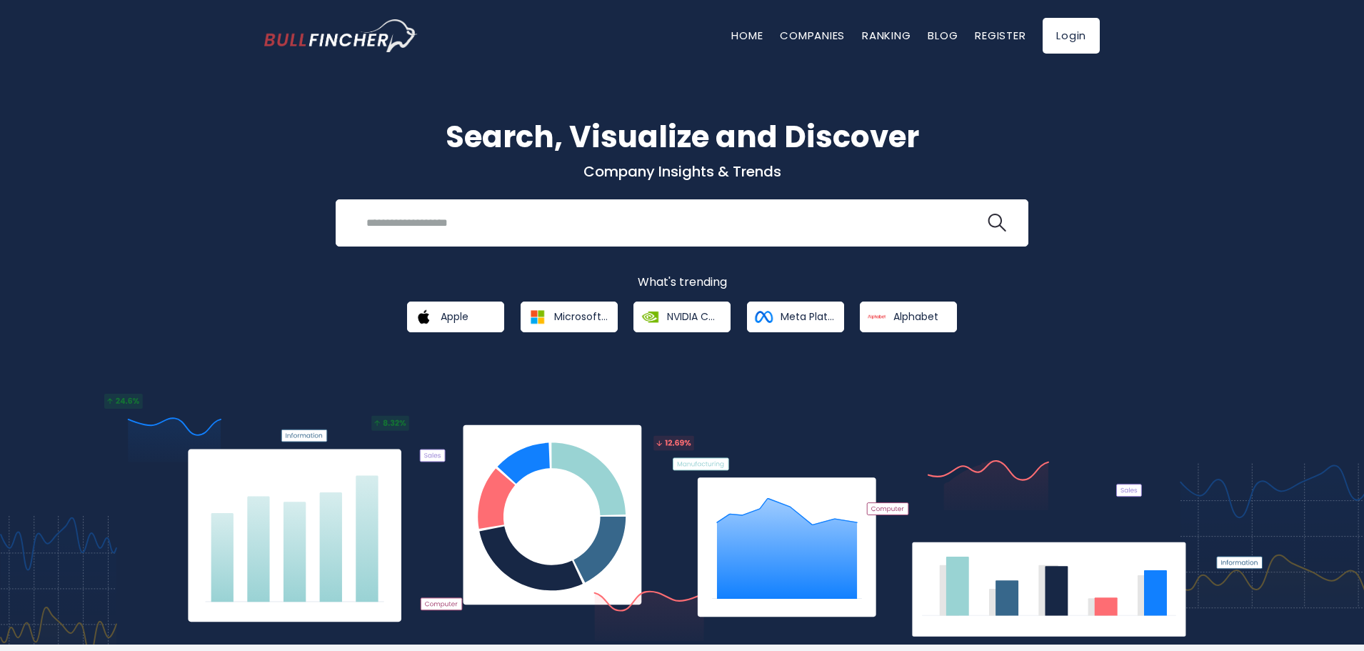
drag, startPoint x: 324, startPoint y: 139, endPoint x: 259, endPoint y: 139, distance: 65.0
drag, startPoint x: 259, startPoint y: 139, endPoint x: 244, endPoint y: 145, distance: 16.0
drag, startPoint x: 244, startPoint y: 145, endPoint x: 235, endPoint y: 150, distance: 10.5
drag, startPoint x: 189, startPoint y: 122, endPoint x: 181, endPoint y: 124, distance: 8.8
drag, startPoint x: 181, startPoint y: 124, endPoint x: 70, endPoint y: 166, distance: 118.2
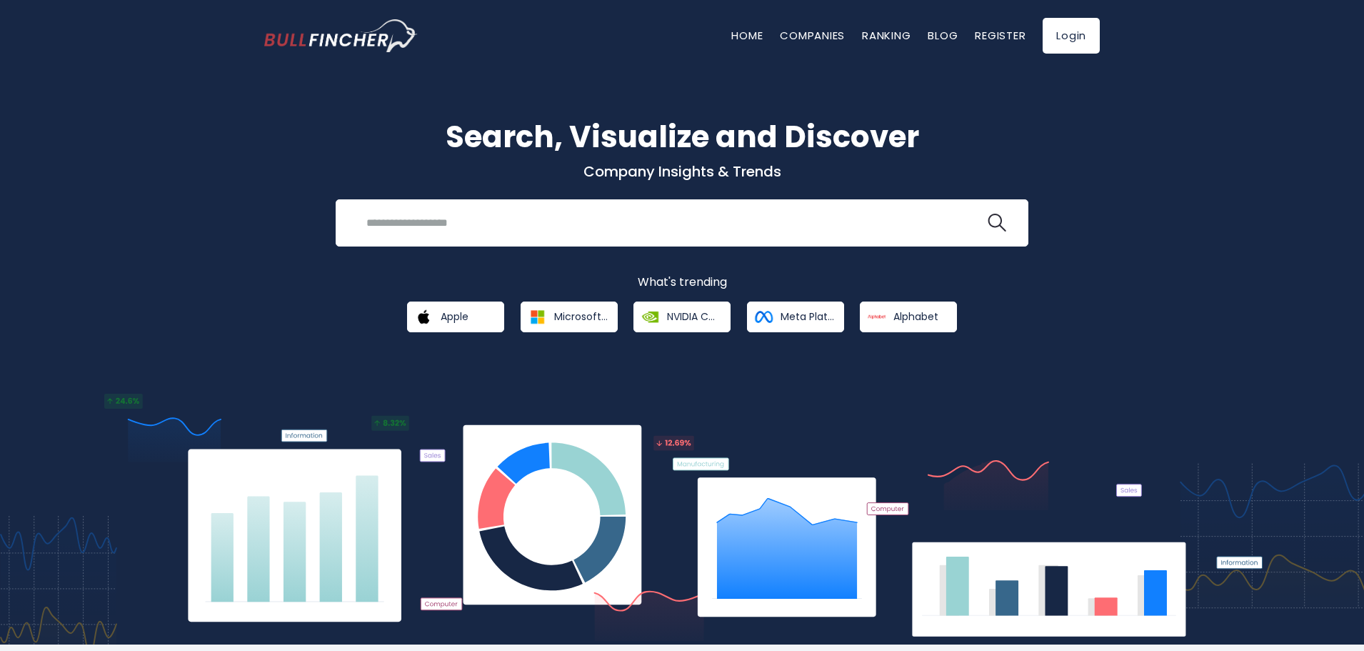
click at [101, 158] on div "Search, Visualize and Discover Company Insights & Trends Recent searches Trendi…" at bounding box center [682, 347] width 1364 height 594
drag, startPoint x: 70, startPoint y: 166, endPoint x: 113, endPoint y: 138, distance: 51.1
click at [69, 166] on div "Search, Visualize and Discover Company Insights & Trends Recent searches Trendi…" at bounding box center [682, 347] width 1364 height 594
drag, startPoint x: 299, startPoint y: 126, endPoint x: 270, endPoint y: 147, distance: 35.9
click at [277, 146] on h1 "Search, Visualize and Discover" at bounding box center [681, 136] width 835 height 45
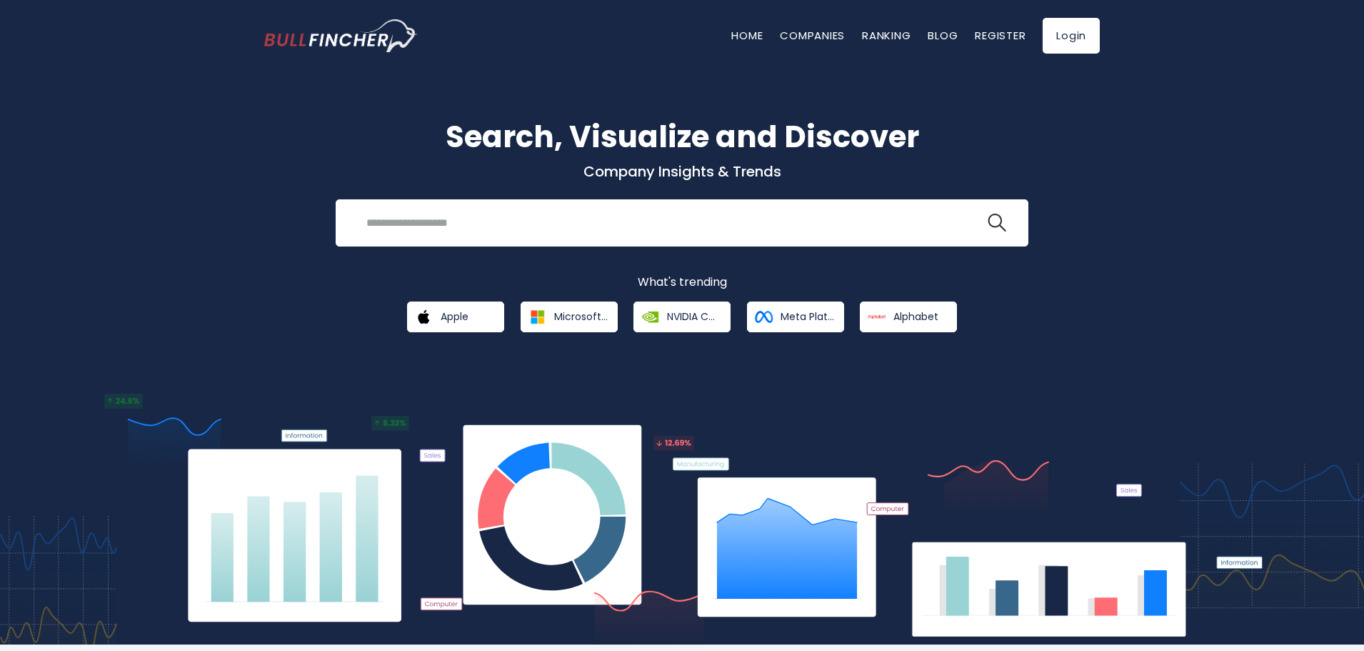
click at [248, 158] on div "Search, Visualize and Discover Company Insights & Trends Recent searches Trendi…" at bounding box center [682, 347] width 1364 height 594
drag, startPoint x: 351, startPoint y: 139, endPoint x: 317, endPoint y: 132, distance: 34.2
drag, startPoint x: 317, startPoint y: 132, endPoint x: 308, endPoint y: 136, distance: 9.3
drag, startPoint x: 812, startPoint y: 105, endPoint x: 738, endPoint y: 126, distance: 76.6
click at [789, 106] on div "Search, Visualize and Discover Company Insights & Trends Recent searches Trendi…" at bounding box center [682, 347] width 1364 height 594
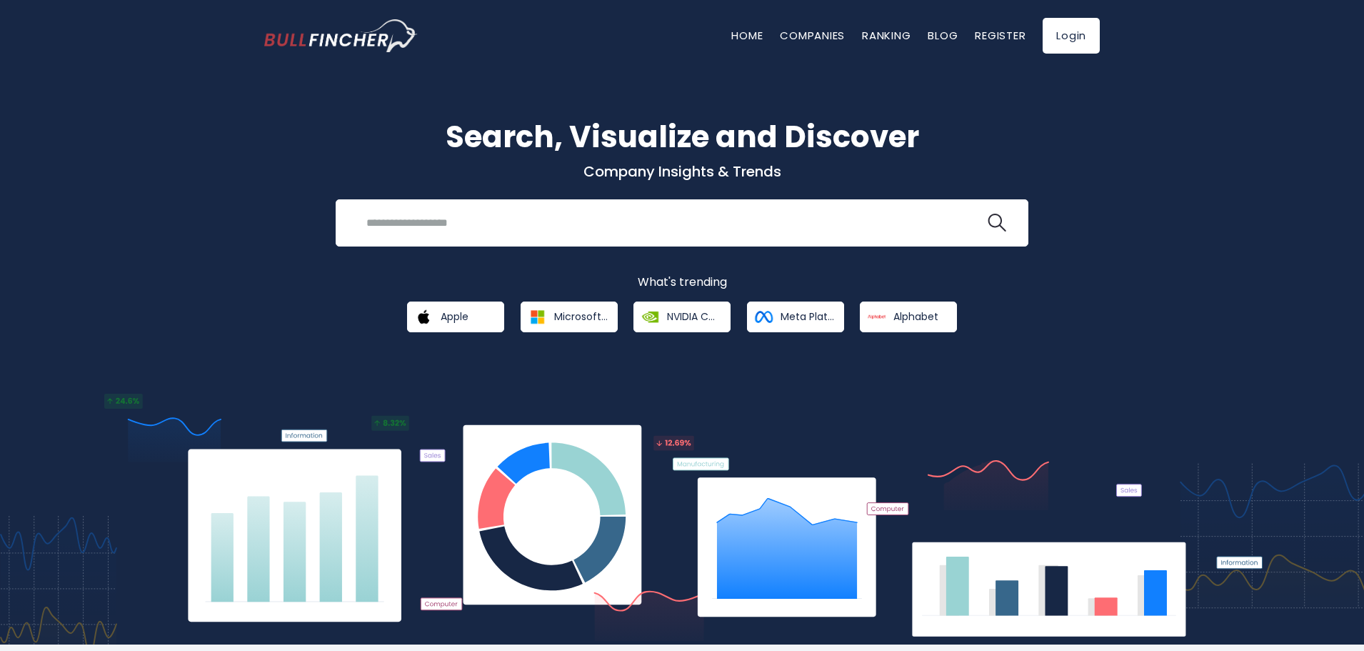
drag, startPoint x: 357, startPoint y: 145, endPoint x: 307, endPoint y: 146, distance: 50.0
drag, startPoint x: 307, startPoint y: 146, endPoint x: 262, endPoint y: 156, distance: 46.1
click at [281, 154] on h1 "Search, Visualize and Discover" at bounding box center [681, 136] width 835 height 45
drag, startPoint x: 247, startPoint y: 161, endPoint x: 224, endPoint y: 168, distance: 24.4
click at [243, 162] on div "Search, Visualize and Discover Company Insights & Trends Recent searches Trendi…" at bounding box center [682, 347] width 1364 height 594
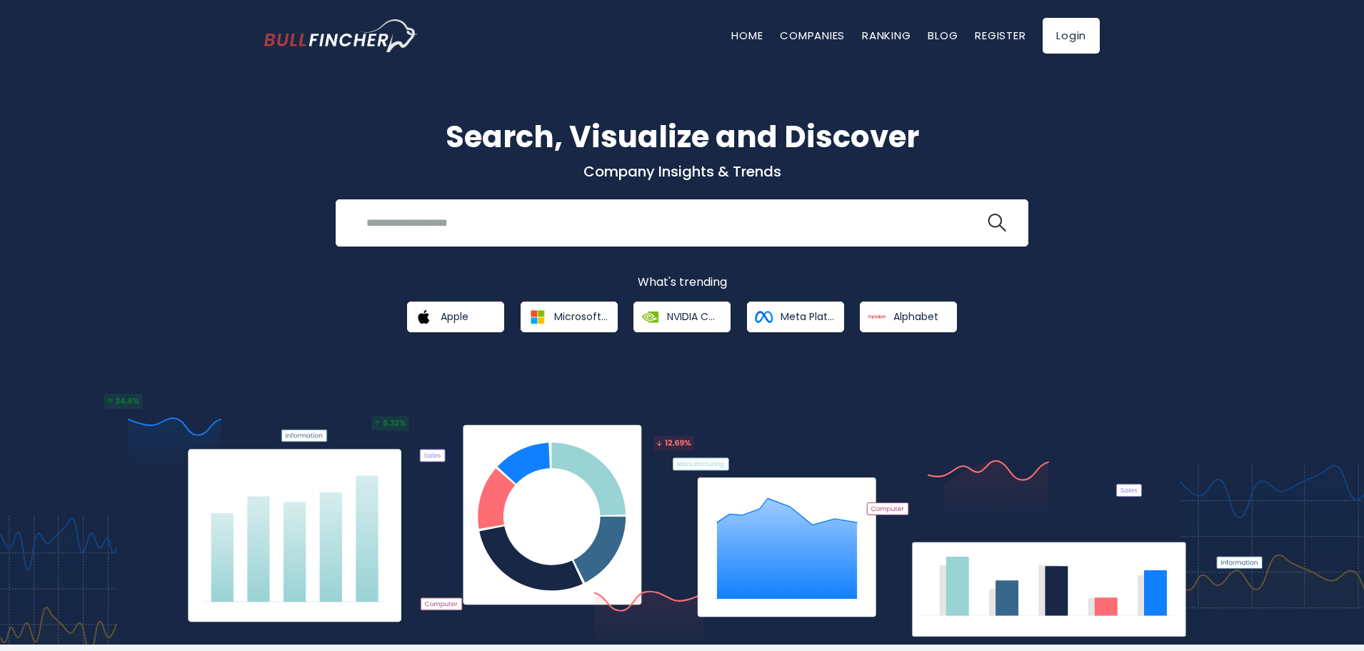
drag, startPoint x: 208, startPoint y: 171, endPoint x: 200, endPoint y: 169, distance: 8.0
click at [205, 170] on div "Search, Visualize and Discover Company Insights & Trends Recent searches Trendi…" at bounding box center [682, 347] width 1364 height 594
click at [198, 169] on div "Search, Visualize and Discover Company Insights & Trends Recent searches Trendi…" at bounding box center [682, 347] width 1364 height 594
drag, startPoint x: 381, startPoint y: 180, endPoint x: 358, endPoint y: 176, distance: 22.4
drag, startPoint x: 358, startPoint y: 176, endPoint x: 283, endPoint y: 179, distance: 75.7
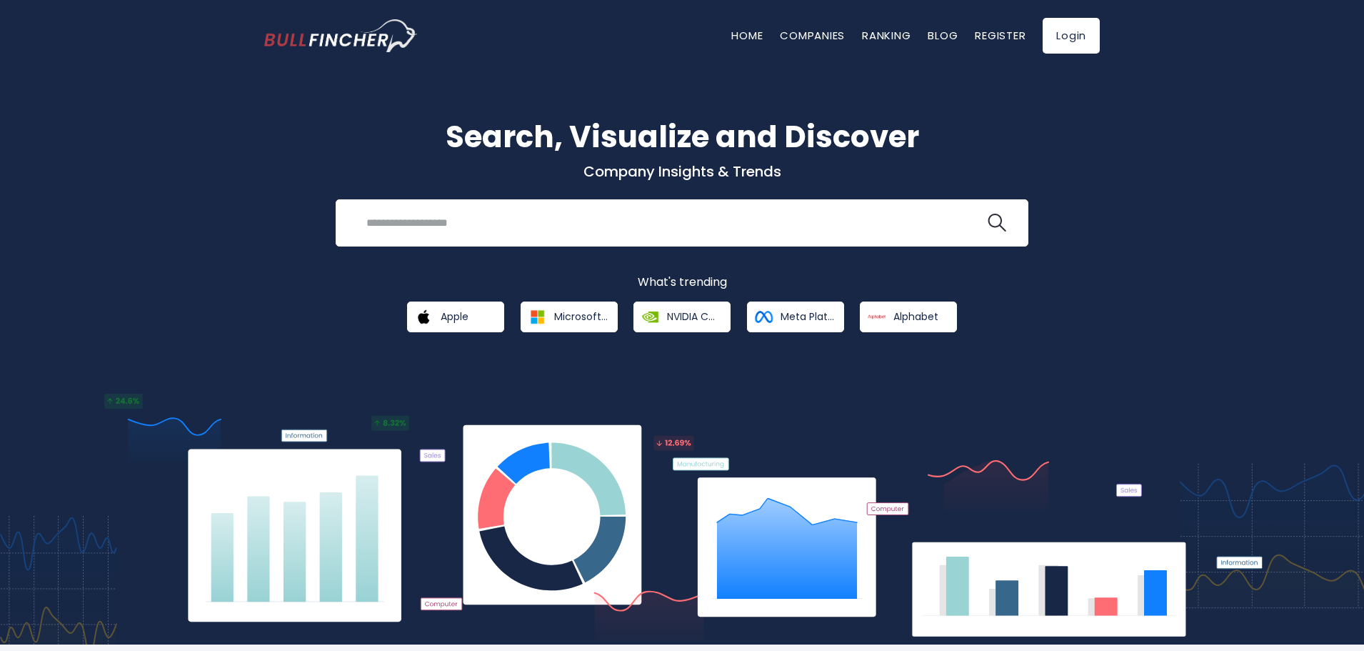
click at [319, 179] on p "Company Insights & Trends" at bounding box center [681, 171] width 835 height 19
drag, startPoint x: 253, startPoint y: 181, endPoint x: 243, endPoint y: 183, distance: 9.5
click at [247, 182] on div "Search, Visualize and Discover Company Insights & Trends Recent searches Trendi…" at bounding box center [682, 347] width 1364 height 594
drag, startPoint x: 291, startPoint y: 129, endPoint x: 264, endPoint y: 144, distance: 30.0
drag, startPoint x: 258, startPoint y: 143, endPoint x: 236, endPoint y: 149, distance: 22.9
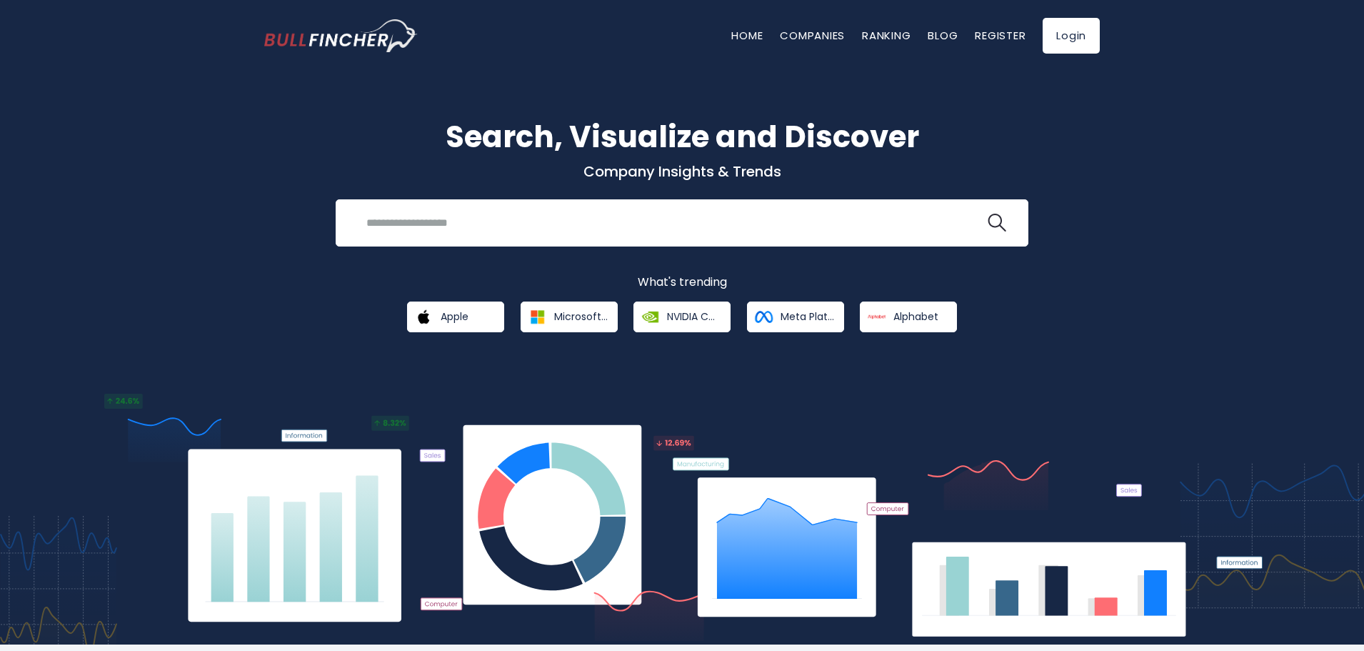
click at [248, 146] on div "Search, Visualize and Discover Company Insights & Trends Recent searches Trendi…" at bounding box center [682, 347] width 1364 height 594
drag, startPoint x: 236, startPoint y: 149, endPoint x: 225, endPoint y: 151, distance: 11.6
click at [225, 151] on div "Search, Visualize and Discover Company Insights & Trends Recent searches Trendi…" at bounding box center [682, 347] width 1364 height 594
click at [213, 153] on div "Search, Visualize and Discover Company Insights & Trends Recent searches Trendi…" at bounding box center [682, 347] width 1364 height 594
click at [202, 156] on div "Search, Visualize and Discover Company Insights & Trends Recent searches Trendi…" at bounding box center [682, 347] width 1364 height 594
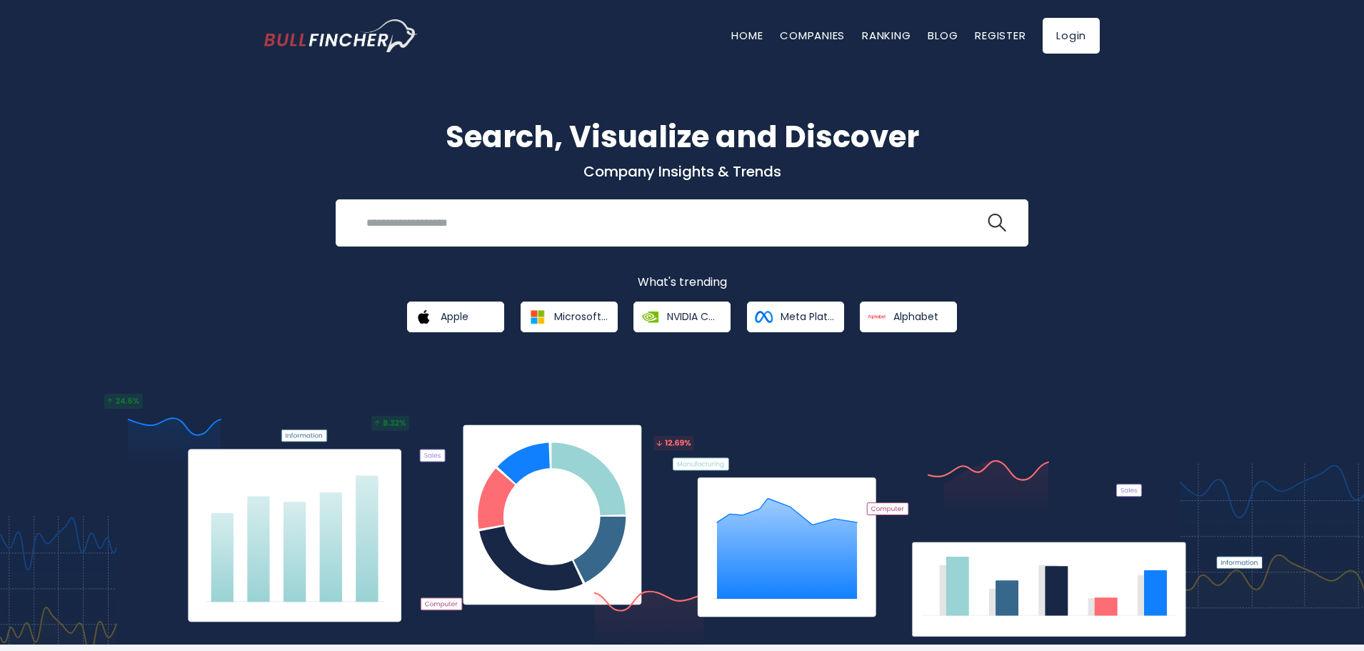
drag, startPoint x: 194, startPoint y: 157, endPoint x: 187, endPoint y: 158, distance: 7.2
click at [193, 157] on div "Search, Visualize and Discover Company Insights & Trends Recent searches Trendi…" at bounding box center [682, 347] width 1364 height 594
click at [186, 158] on div "Search, Visualize and Discover Company Insights & Trends Recent searches Trendi…" at bounding box center [682, 347] width 1364 height 594
drag, startPoint x: 183, startPoint y: 158, endPoint x: 171, endPoint y: 157, distance: 12.2
click at [171, 157] on div "Search, Visualize and Discover Company Insights & Trends Recent searches Trendi…" at bounding box center [682, 347] width 1364 height 594
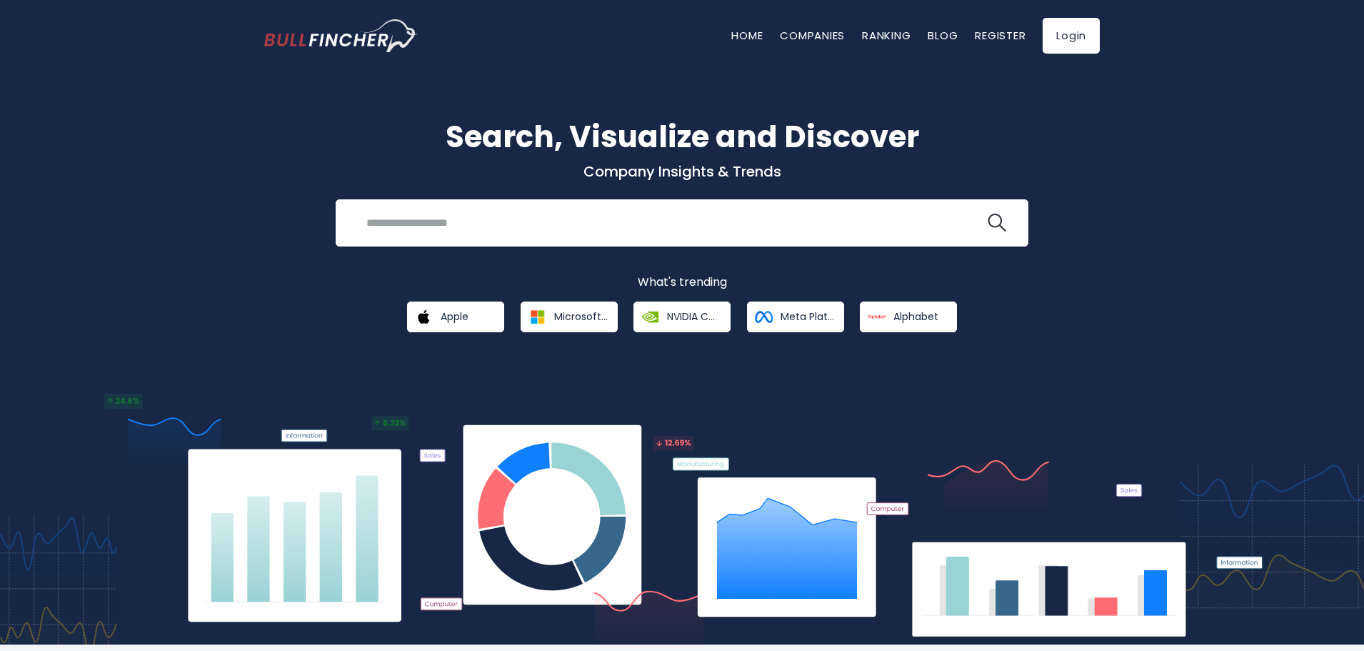
drag, startPoint x: 267, startPoint y: 250, endPoint x: 210, endPoint y: 233, distance: 59.4
drag, startPoint x: 210, startPoint y: 233, endPoint x: 164, endPoint y: 218, distance: 49.0
click at [173, 221] on div "Search, Visualize and Discover Company Insights & Trends Recent searches Trendi…" at bounding box center [682, 347] width 1364 height 594
drag, startPoint x: 145, startPoint y: 211, endPoint x: 88, endPoint y: 191, distance: 60.5
click at [117, 202] on div "Search, Visualize and Discover Company Insights & Trends Recent searches Trendi…" at bounding box center [682, 347] width 1364 height 594
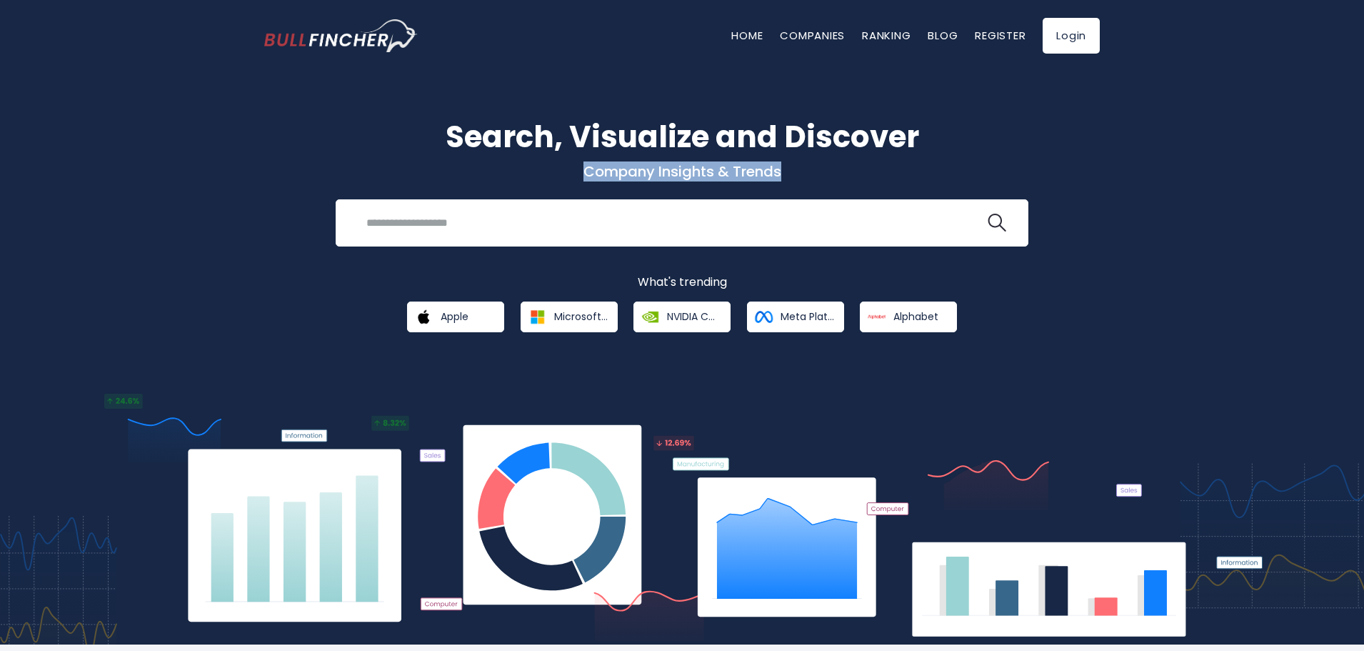
drag, startPoint x: 241, startPoint y: 192, endPoint x: 129, endPoint y: 232, distance: 118.4
click at [234, 197] on div "Search, Visualize and Discover Company Insights & Trends Recent searches Trendi…" at bounding box center [682, 347] width 1364 height 594
drag, startPoint x: 360, startPoint y: 82, endPoint x: 307, endPoint y: 90, distance: 53.4
drag, startPoint x: 307, startPoint y: 90, endPoint x: 283, endPoint y: 98, distance: 24.8
click at [302, 90] on div "Search, Visualize and Discover Company Insights & Trends Recent searches Trendi…" at bounding box center [682, 347] width 1364 height 594
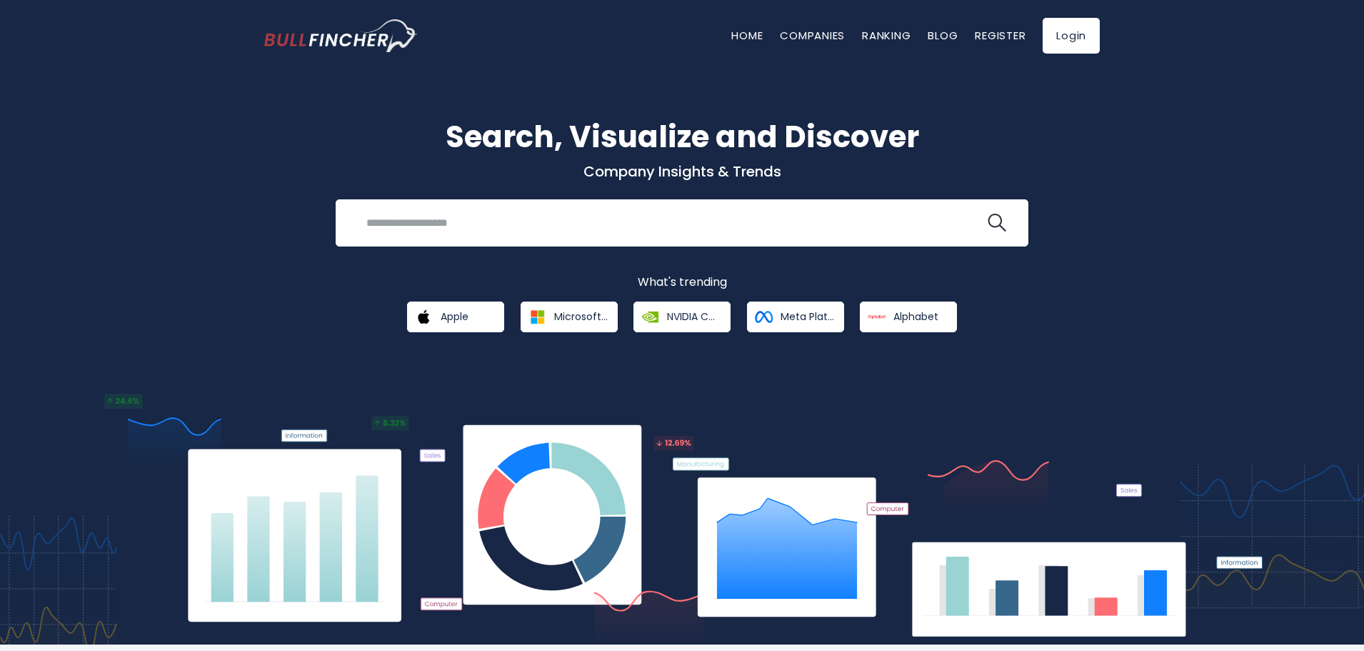
drag, startPoint x: 283, startPoint y: 98, endPoint x: 256, endPoint y: 104, distance: 27.7
click at [258, 104] on div "Search, Visualize and Discover Company Insights & Trends Recent searches Trendi…" at bounding box center [682, 347] width 1364 height 594
drag, startPoint x: 256, startPoint y: 104, endPoint x: 221, endPoint y: 101, distance: 35.8
click at [235, 105] on div "Search, Visualize and Discover Company Insights & Trends Recent searches Trendi…" at bounding box center [682, 347] width 1364 height 594
drag, startPoint x: 367, startPoint y: 122, endPoint x: 334, endPoint y: 127, distance: 33.2
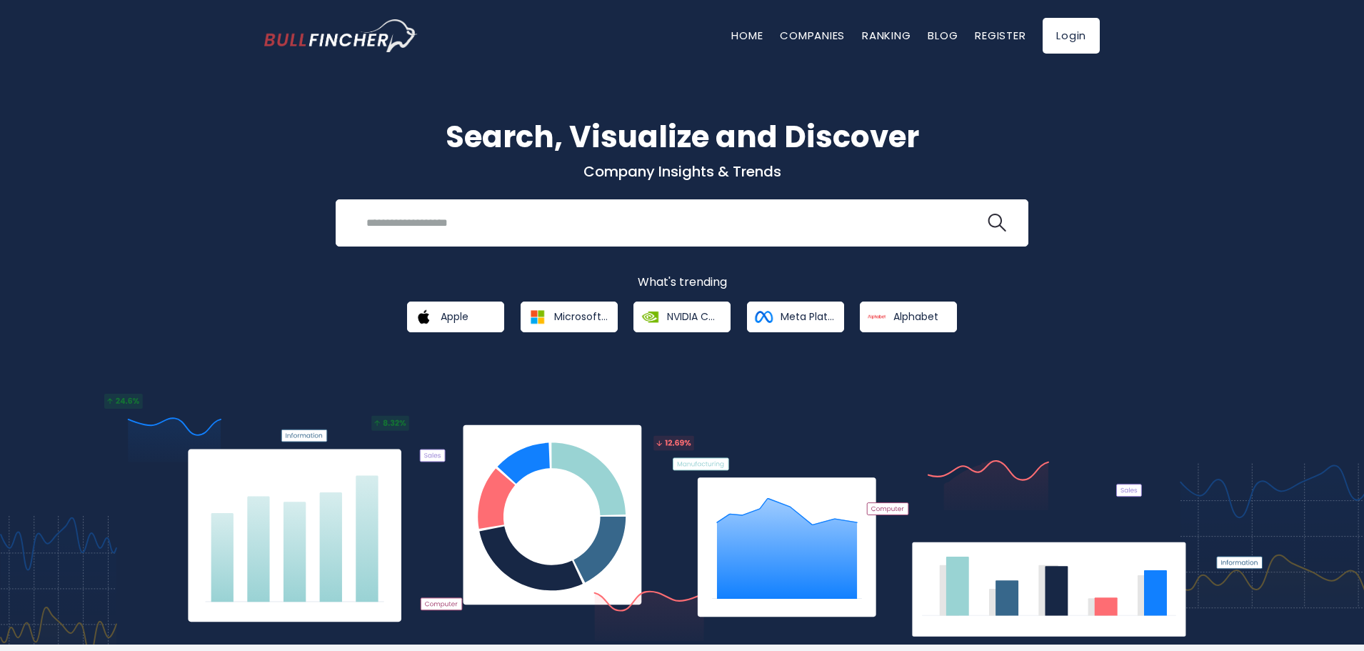
drag, startPoint x: 334, startPoint y: 127, endPoint x: 317, endPoint y: 129, distance: 17.3
click at [322, 129] on h1 "Search, Visualize and Discover" at bounding box center [681, 136] width 835 height 45
click at [290, 136] on h1 "Search, Visualize and Discover" at bounding box center [681, 136] width 835 height 45
drag, startPoint x: 310, startPoint y: 108, endPoint x: 280, endPoint y: 116, distance: 31.0
click at [253, 118] on div "Search, Visualize and Discover Company Insights & Trends Recent searches Trendi…" at bounding box center [682, 347] width 1364 height 594
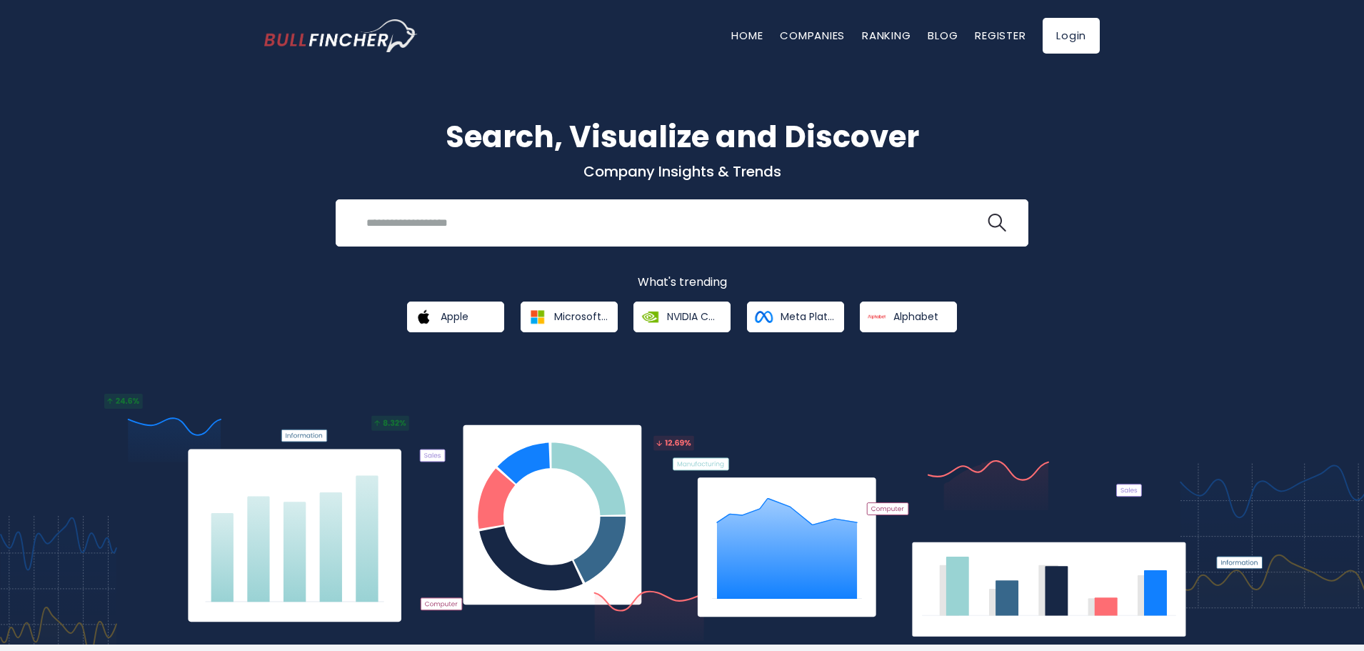
click at [221, 126] on div "Search, Visualize and Discover Company Insights & Trends Recent searches Trendi…" at bounding box center [682, 347] width 1364 height 594
drag, startPoint x: 176, startPoint y: 99, endPoint x: 144, endPoint y: 104, distance: 32.6
click at [146, 104] on div "Search, Visualize and Discover Company Insights & Trends Recent searches Trendi…" at bounding box center [682, 347] width 1364 height 594
click at [119, 114] on div "Search, Visualize and Discover Company Insights & Trends Recent searches Trendi…" at bounding box center [682, 347] width 1364 height 594
drag, startPoint x: 111, startPoint y: 76, endPoint x: 58, endPoint y: 80, distance: 53.7
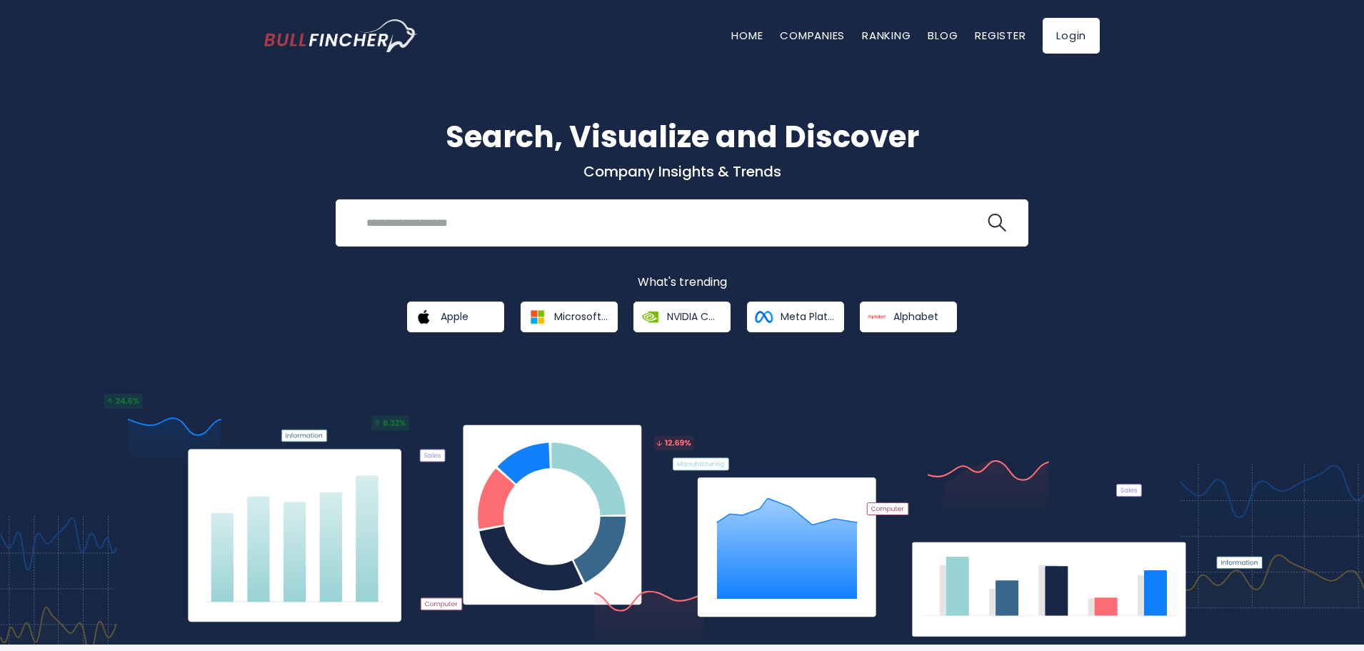
drag, startPoint x: 58, startPoint y: 80, endPoint x: 44, endPoint y: 80, distance: 14.3
drag, startPoint x: 44, startPoint y: 80, endPoint x: 788, endPoint y: 61, distance: 745.0
click at [805, 59] on div "Home Companies Ranking Blog Register Login" at bounding box center [681, 35] width 835 height 71
drag, startPoint x: 710, startPoint y: 81, endPoint x: 660, endPoint y: 99, distance: 53.3
click at [706, 81] on div "Search, Visualize and Discover Company Insights & Trends Recent searches Trendi…" at bounding box center [682, 347] width 1364 height 594
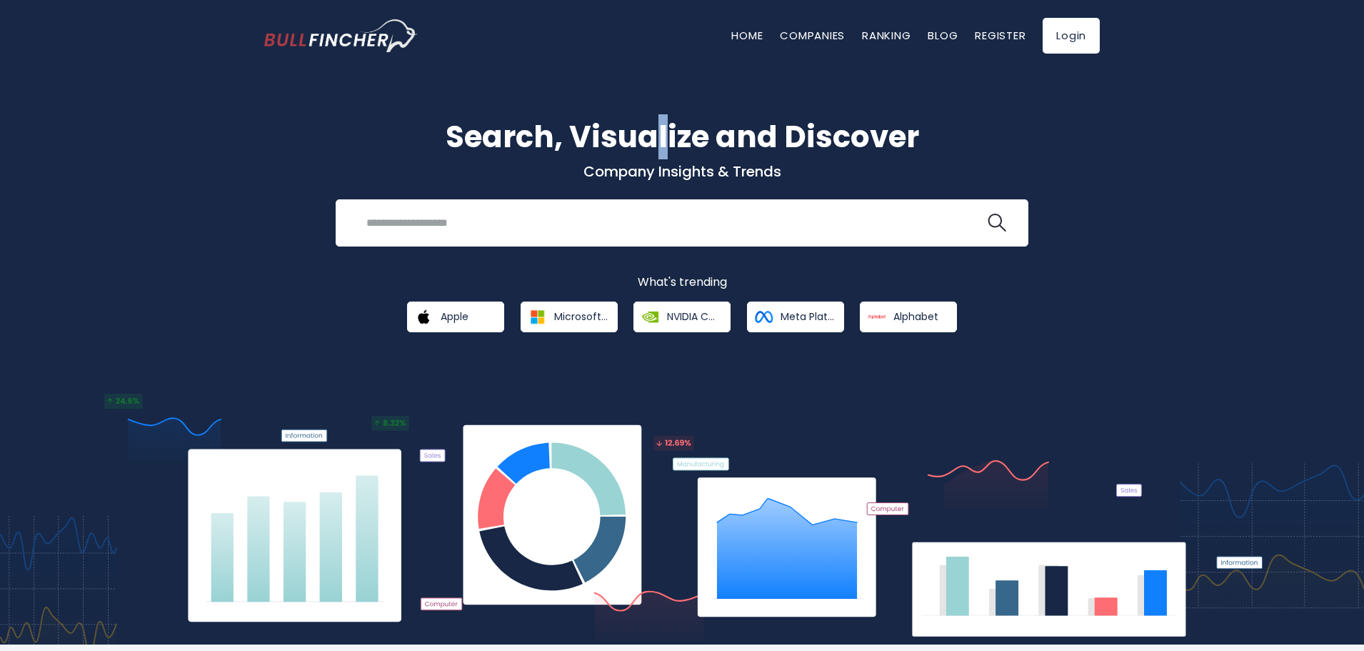
drag, startPoint x: 660, startPoint y: 99, endPoint x: 649, endPoint y: 102, distance: 11.1
click at [656, 101] on div "Search, Visualize and Discover Company Insights & Trends Recent searches Trendi…" at bounding box center [682, 347] width 1364 height 594
drag, startPoint x: 492, startPoint y: 149, endPoint x: 468, endPoint y: 147, distance: 24.3
click at [477, 148] on h1 "Search, Visualize and Discover" at bounding box center [681, 136] width 835 height 45
click at [444, 147] on h1 "Search, Visualize and Discover" at bounding box center [681, 136] width 835 height 45
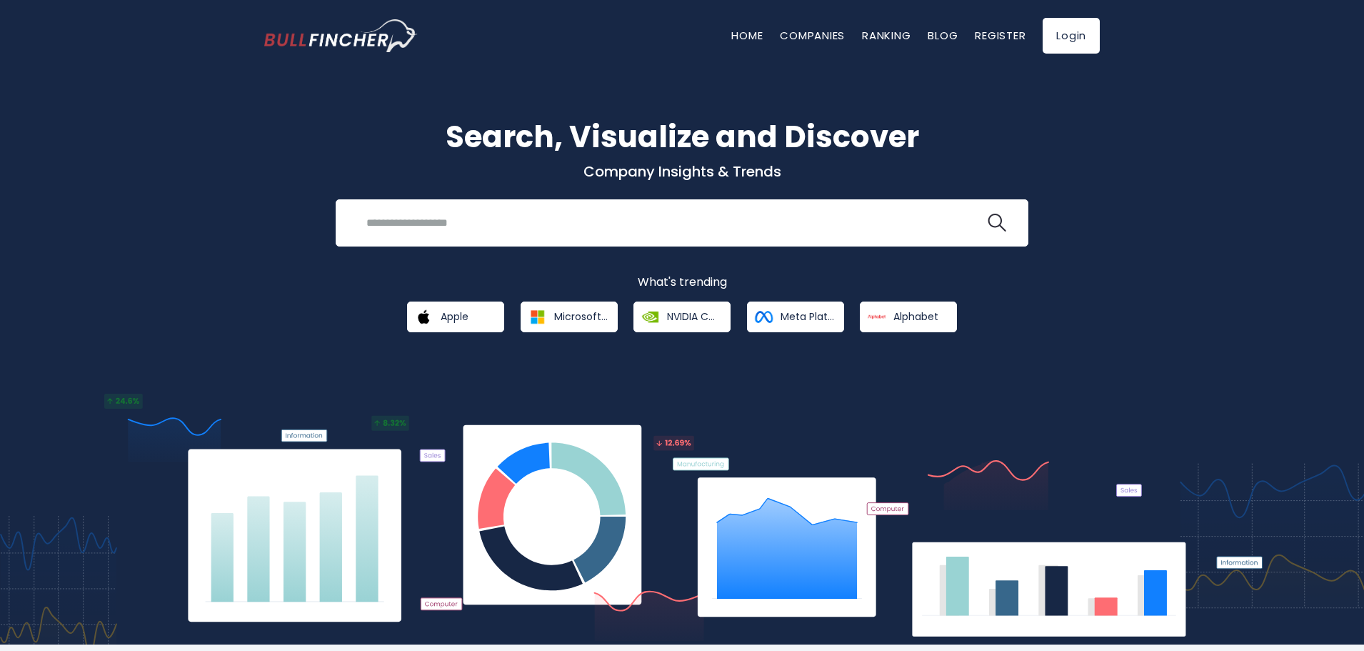
click at [311, 175] on p "Company Insights & Trends" at bounding box center [681, 171] width 835 height 19
drag, startPoint x: 288, startPoint y: 174, endPoint x: 256, endPoint y: 170, distance: 33.1
click at [279, 175] on p "Company Insights & Trends" at bounding box center [681, 171] width 835 height 19
drag, startPoint x: 256, startPoint y: 170, endPoint x: 230, endPoint y: 160, distance: 27.6
drag, startPoint x: 230, startPoint y: 160, endPoint x: 219, endPoint y: 159, distance: 10.7
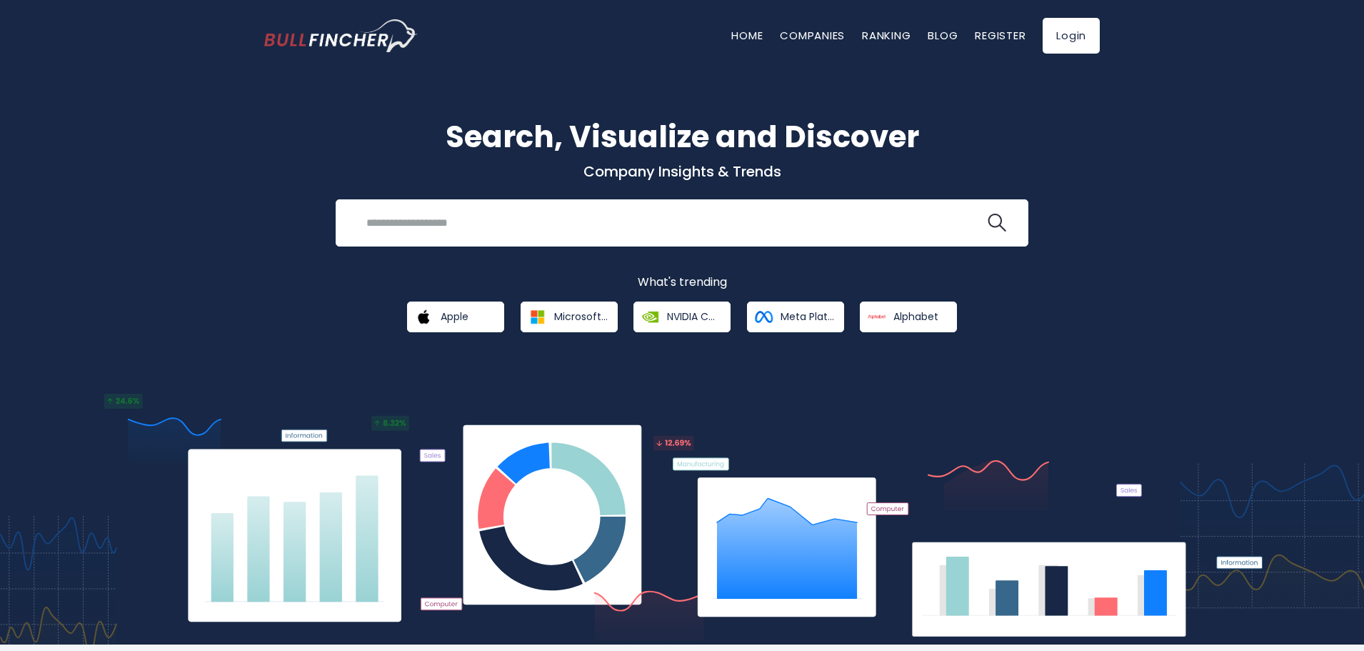
drag, startPoint x: 232, startPoint y: 109, endPoint x: 224, endPoint y: 109, distance: 7.9
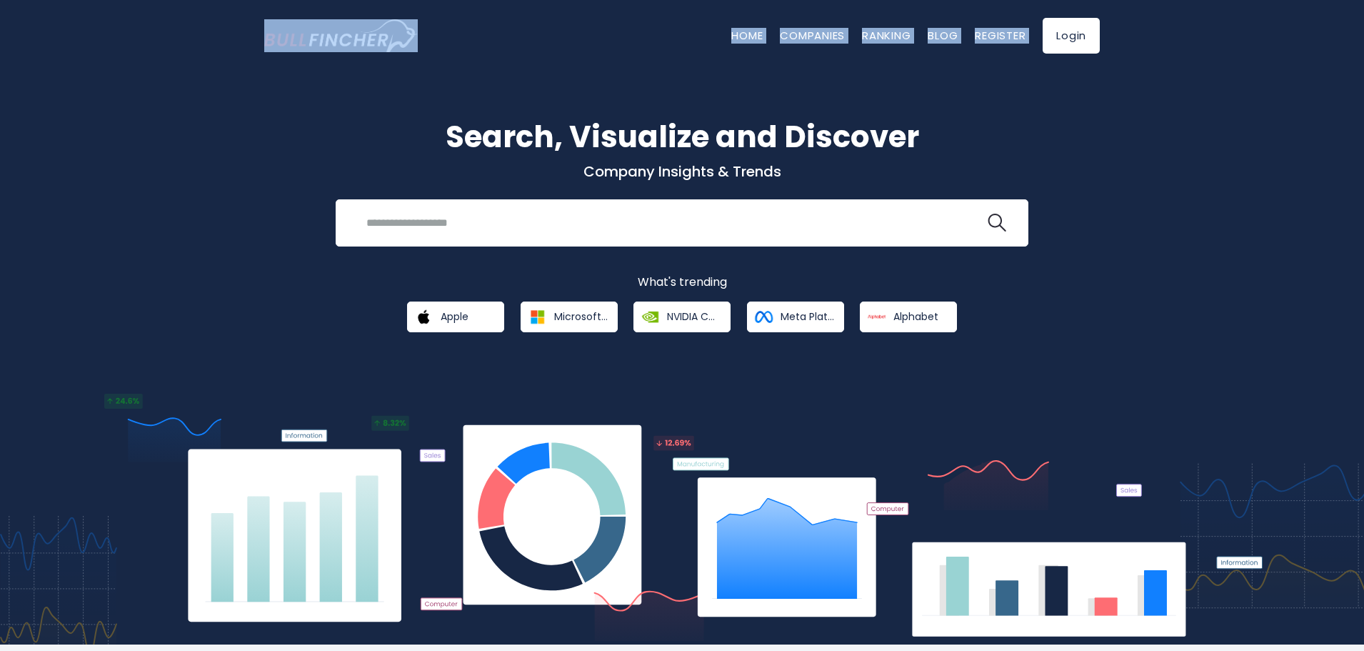
click at [74, 119] on div "Search, Visualize and Discover Company Insights & Trends Recent searches Trendi…" at bounding box center [682, 347] width 1364 height 594
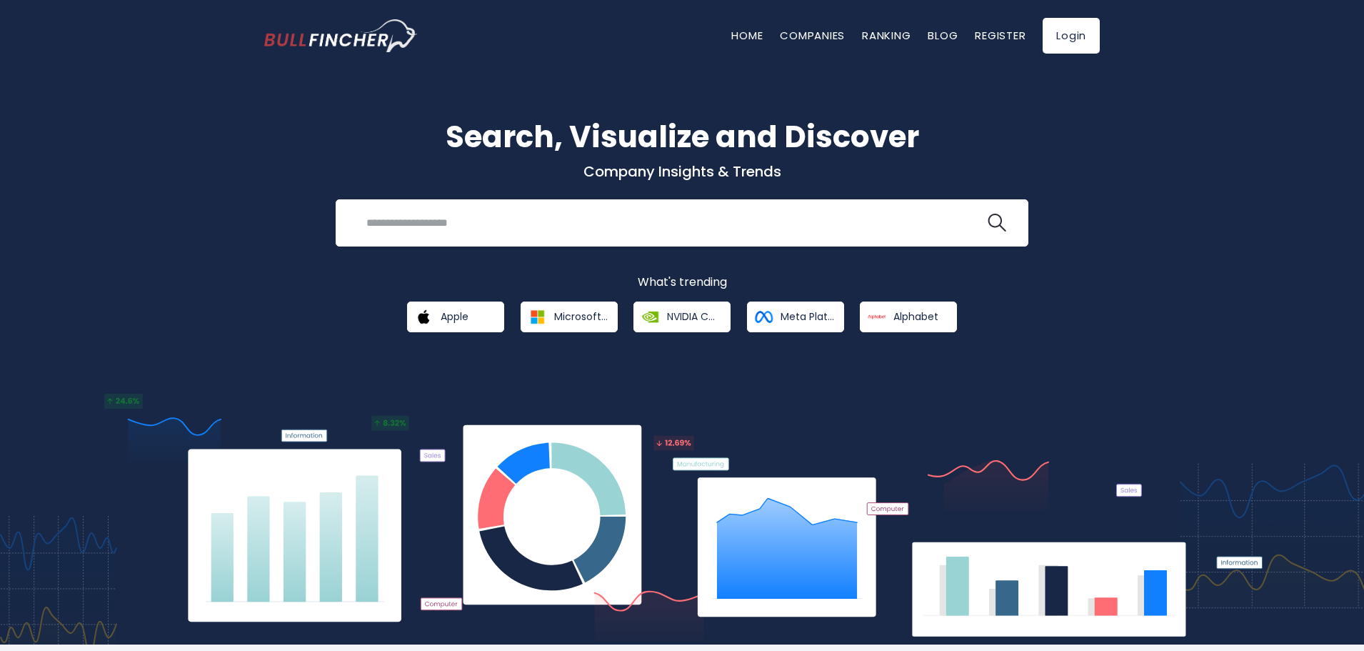
drag, startPoint x: 393, startPoint y: 235, endPoint x: 291, endPoint y: 231, distance: 102.2
click at [390, 235] on input "search" at bounding box center [671, 222] width 627 height 26
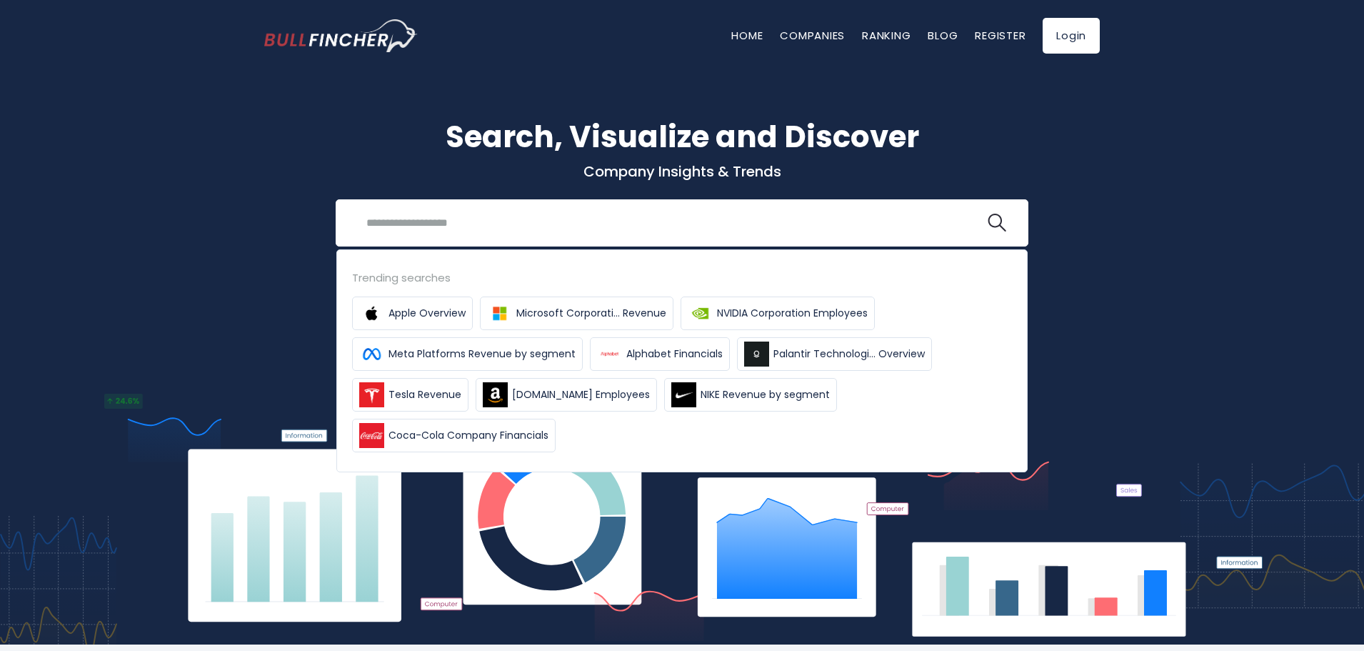
click at [361, 114] on div "Search, Visualize and Discover Company Insights & Trends Recent searches Trendi…" at bounding box center [682, 347] width 1364 height 594
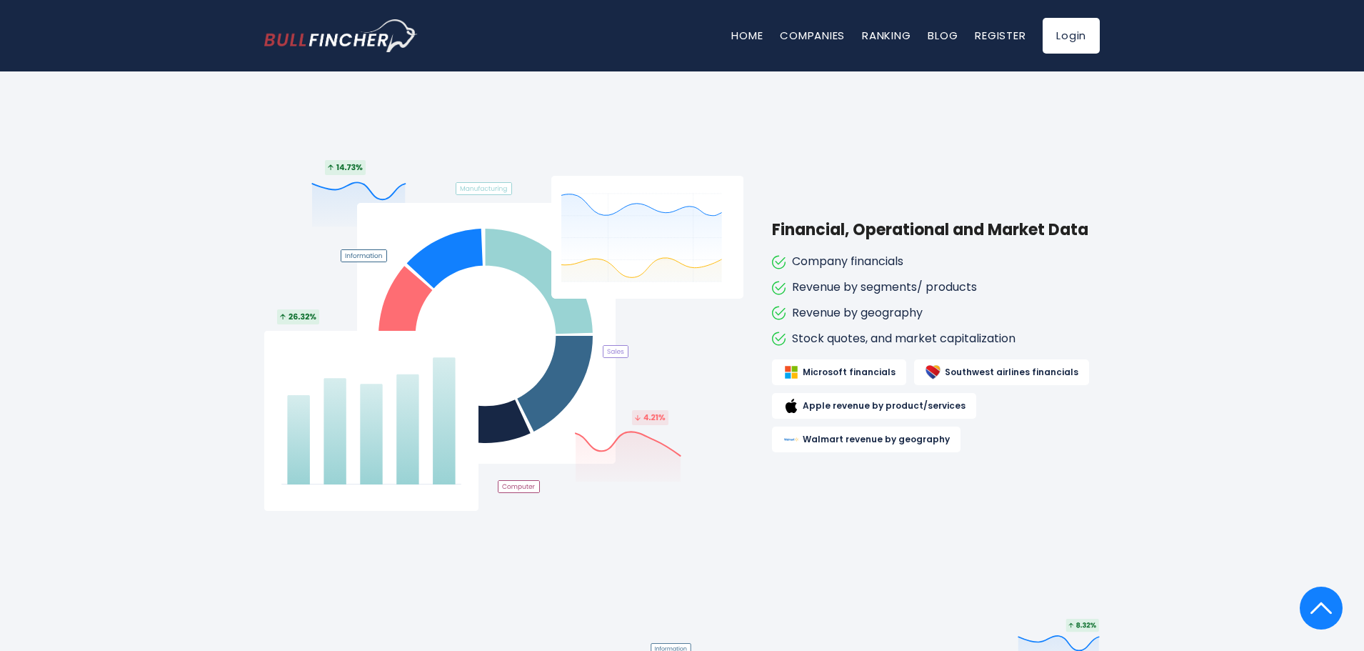
scroll to position [643, 0]
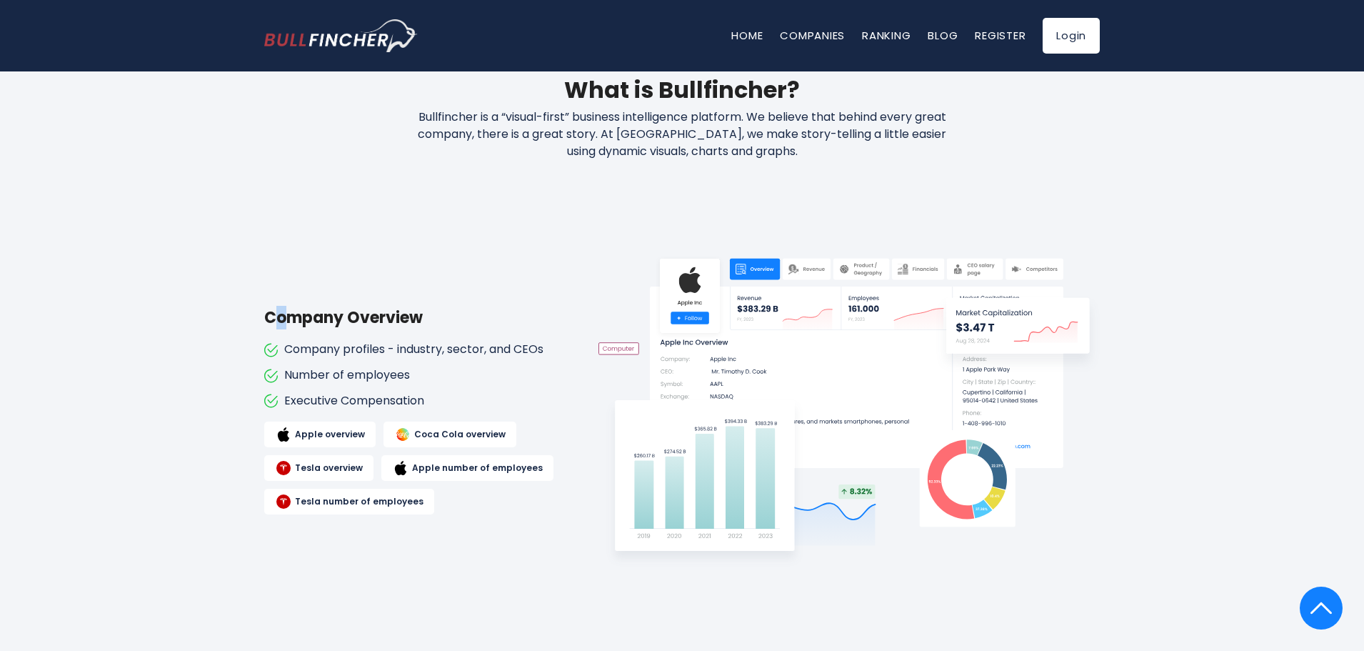
drag, startPoint x: 393, startPoint y: 276, endPoint x: 212, endPoint y: 285, distance: 181.6
click at [271, 266] on div "Company Overview Company profiles - industry, sector, and CEOs Number of employ…" at bounding box center [681, 409] width 835 height 357
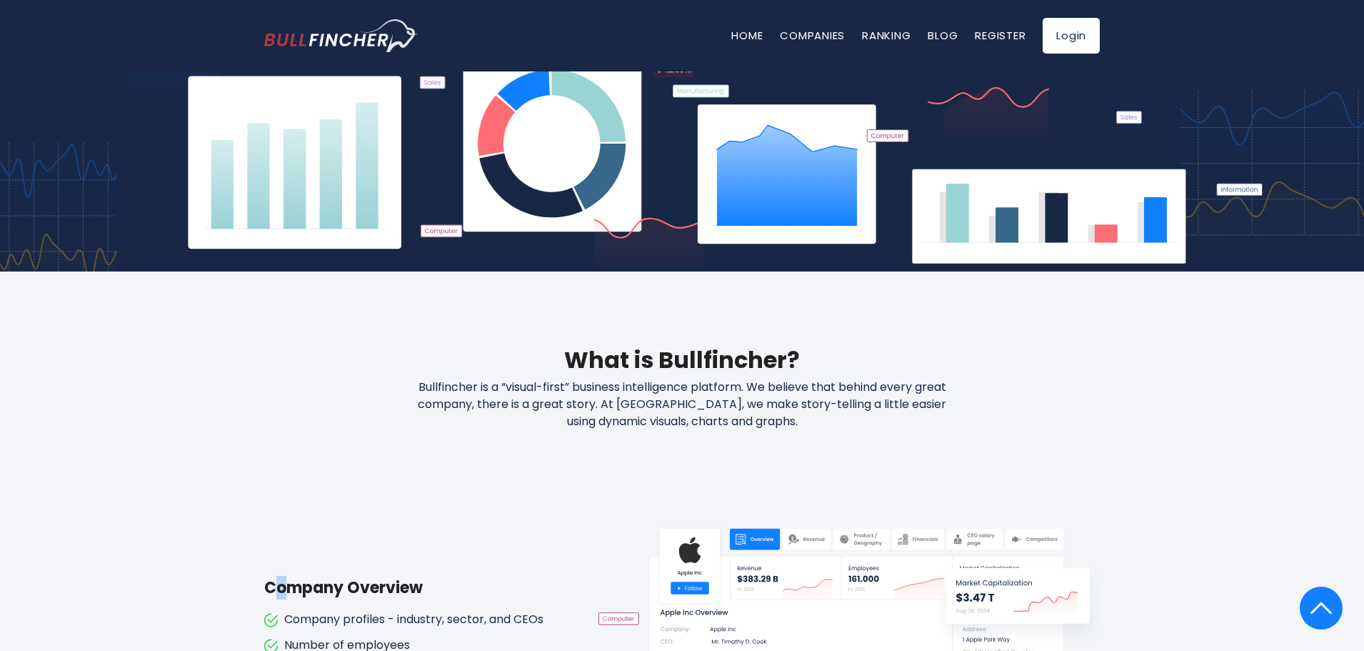
scroll to position [357, 0]
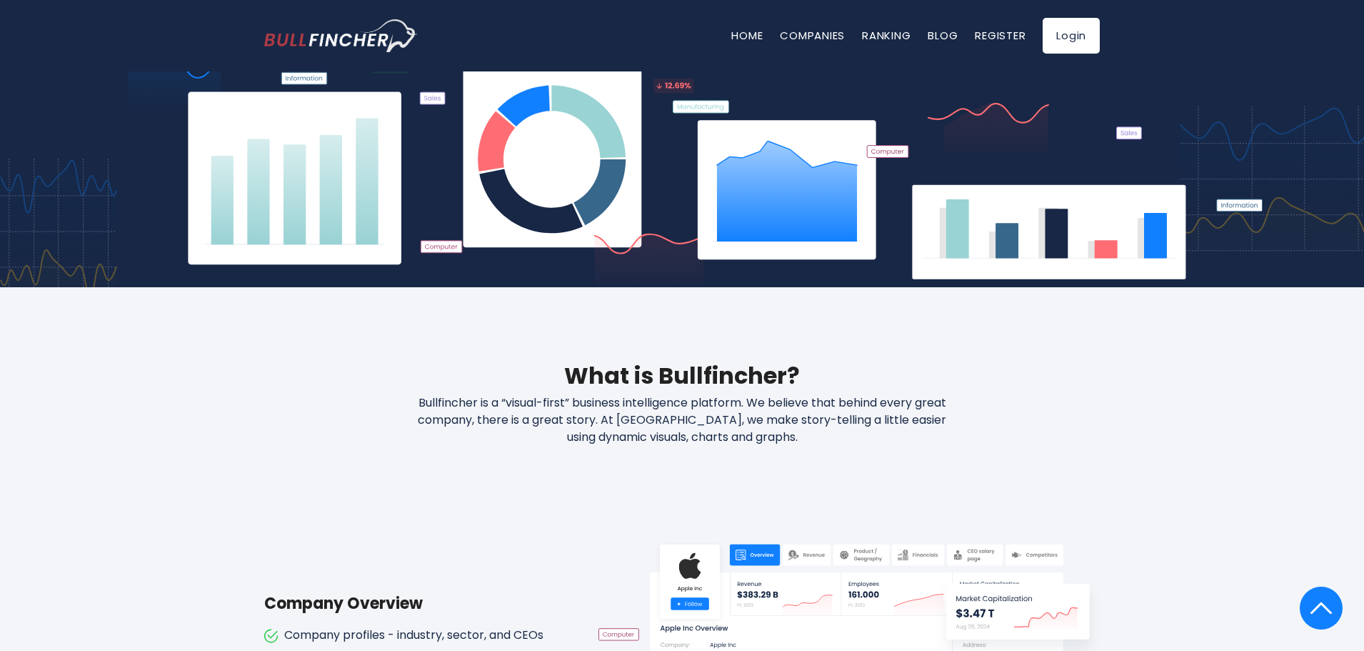
drag, startPoint x: 837, startPoint y: 304, endPoint x: 811, endPoint y: 317, distance: 28.7
drag, startPoint x: 811, startPoint y: 317, endPoint x: 599, endPoint y: 401, distance: 227.9
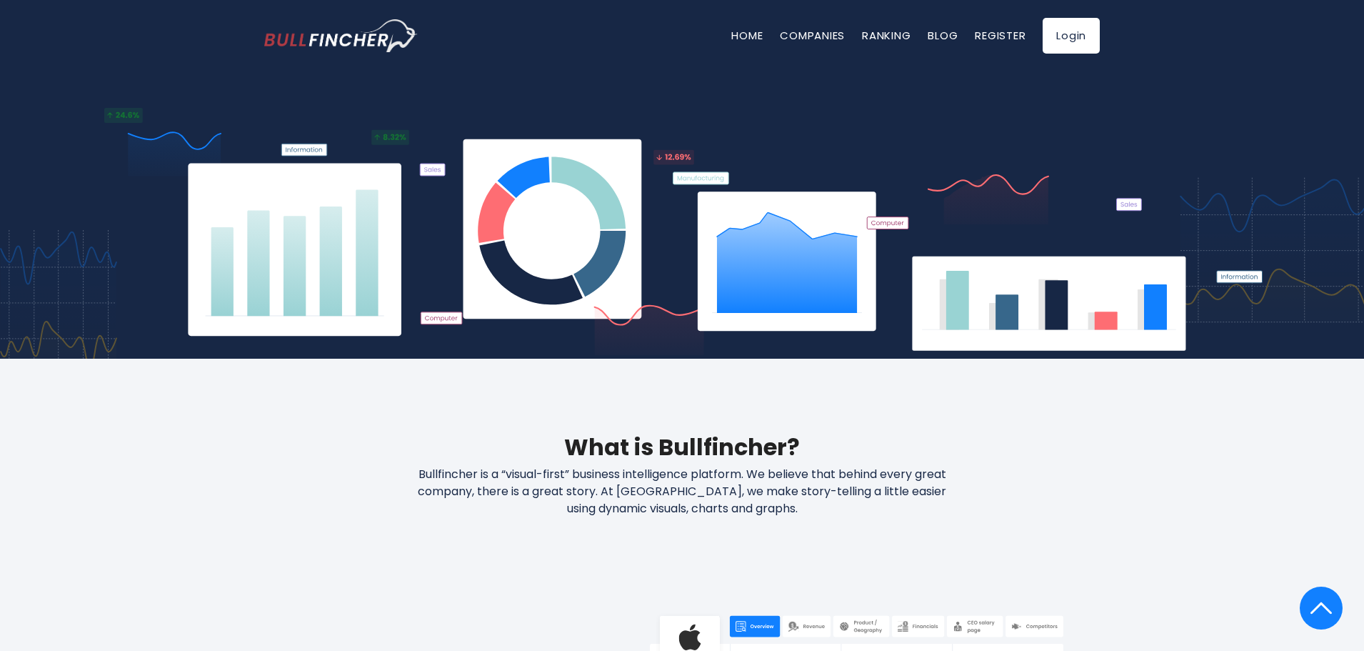
drag, startPoint x: 804, startPoint y: 494, endPoint x: 796, endPoint y: 494, distance: 7.9
drag, startPoint x: 796, startPoint y: 494, endPoint x: 468, endPoint y: 442, distance: 331.9
click at [734, 507] on p "Bullfincher is a “visual-first” business intelligence platform. We believe that…" at bounding box center [682, 491] width 611 height 51
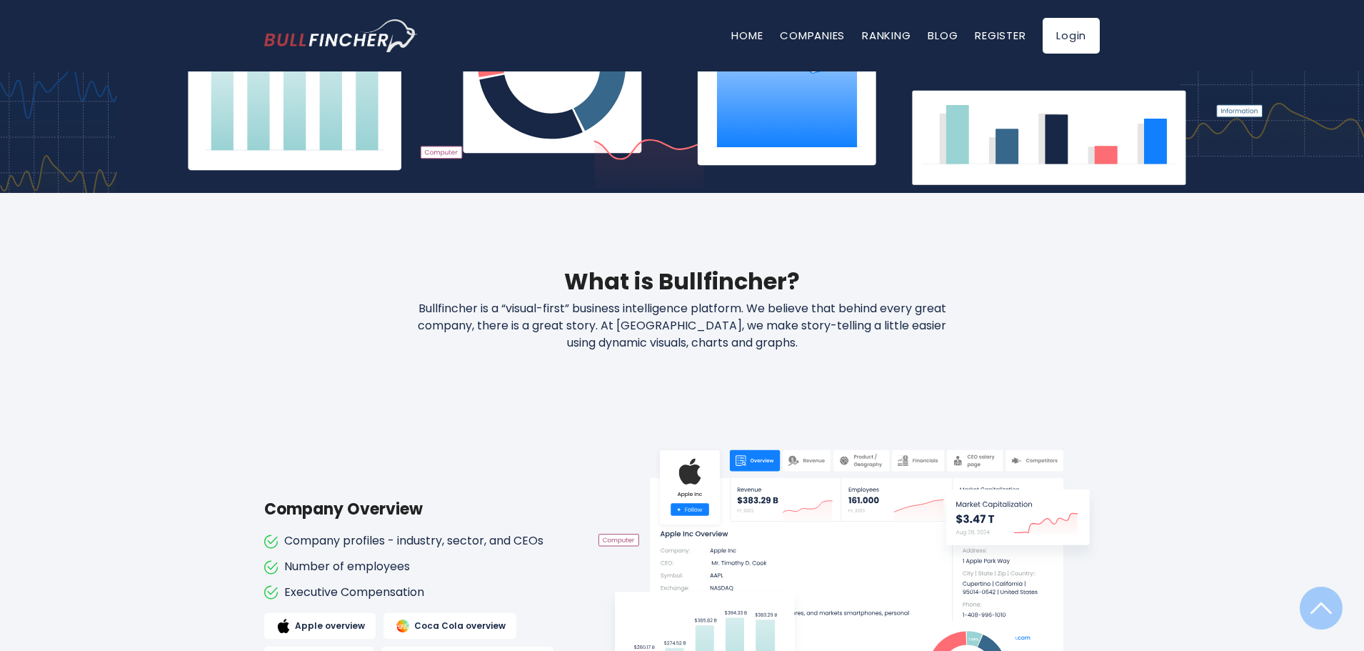
scroll to position [714, 0]
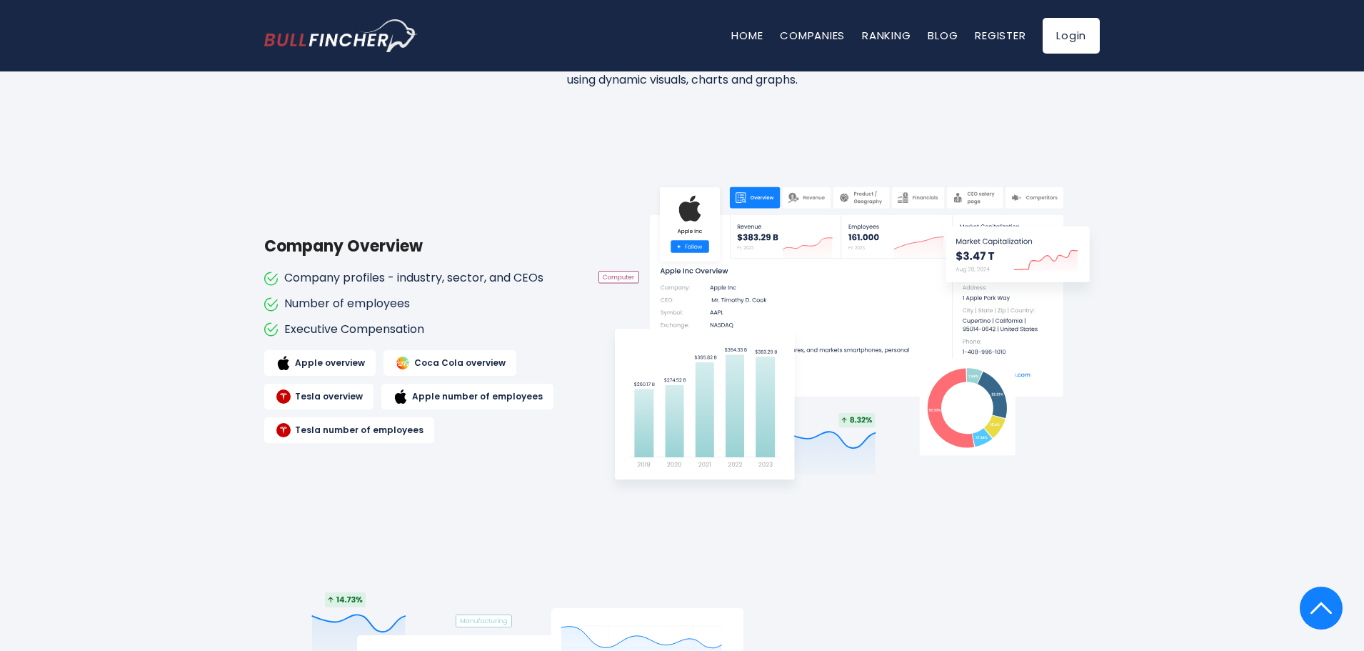
drag, startPoint x: 564, startPoint y: 184, endPoint x: 446, endPoint y: 193, distance: 118.2
click at [545, 181] on div "Company Overview Company profiles - industry, sector, and CEOs Number of employ…" at bounding box center [681, 338] width 835 height 357
click at [448, 192] on div "Company Overview Company profiles - industry, sector, and CEOs Number of employ…" at bounding box center [681, 338] width 835 height 357
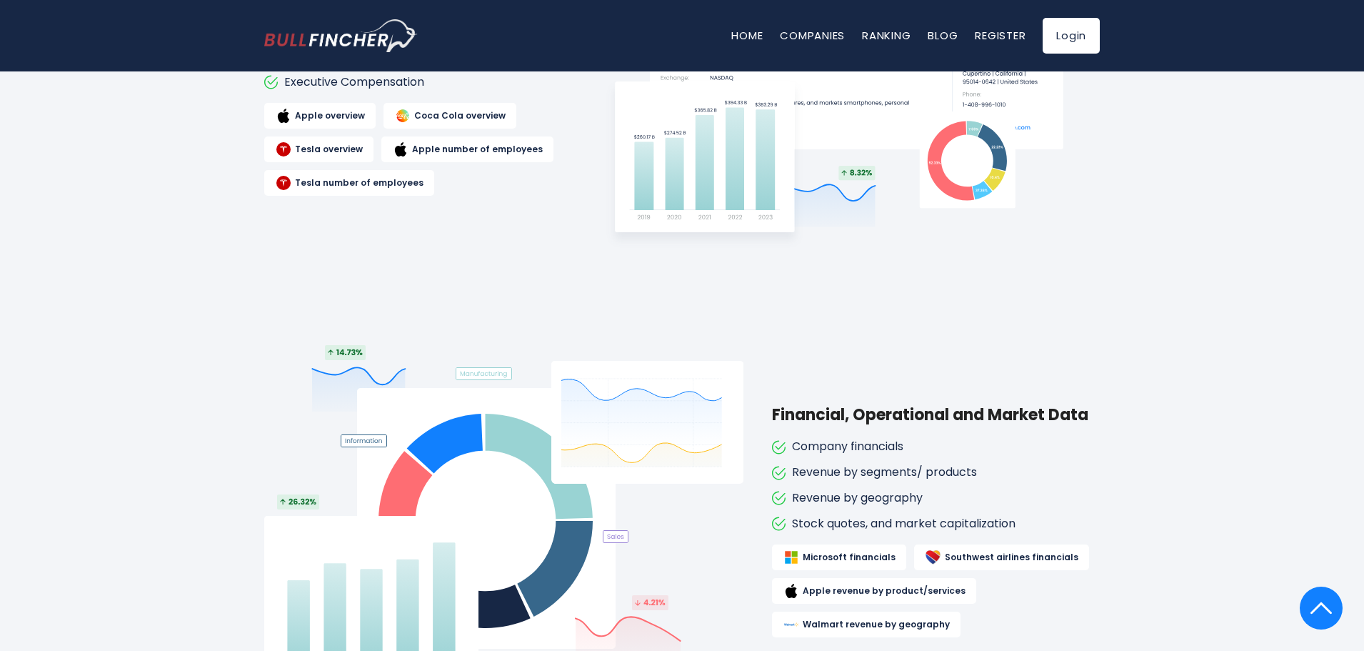
scroll to position [571, 0]
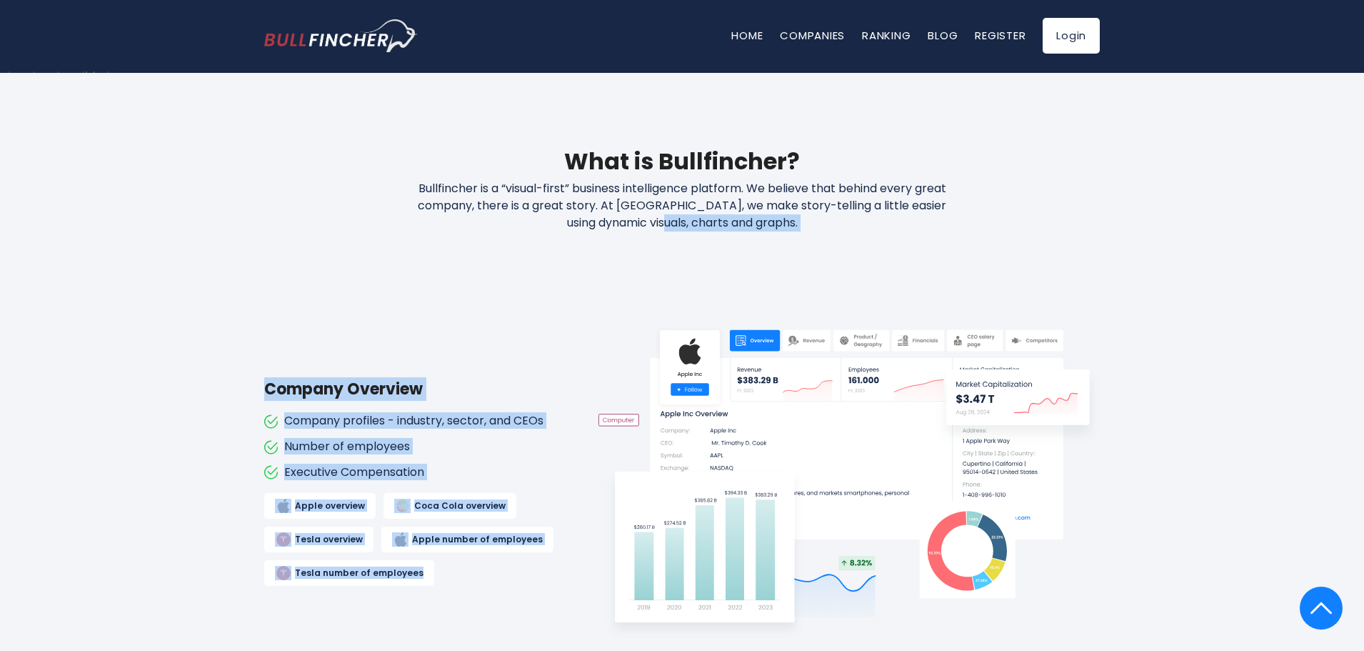
drag, startPoint x: 527, startPoint y: 221, endPoint x: 465, endPoint y: 236, distance: 64.1
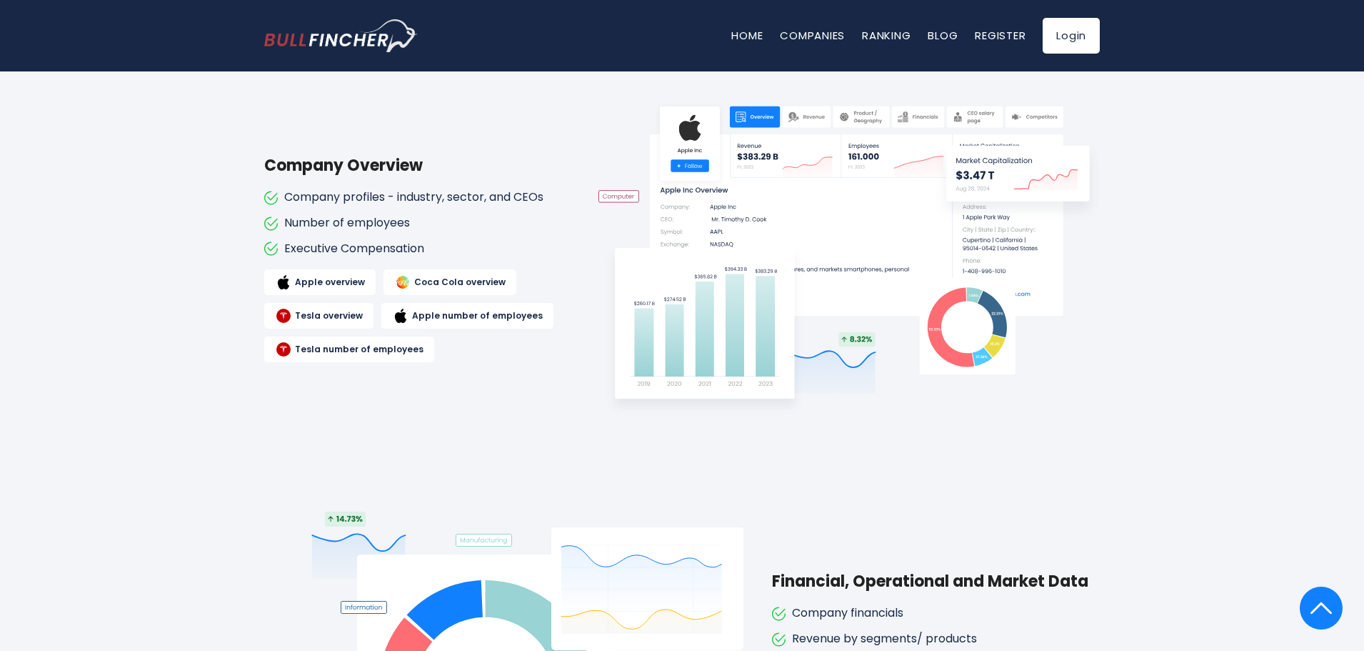
scroll to position [428, 0]
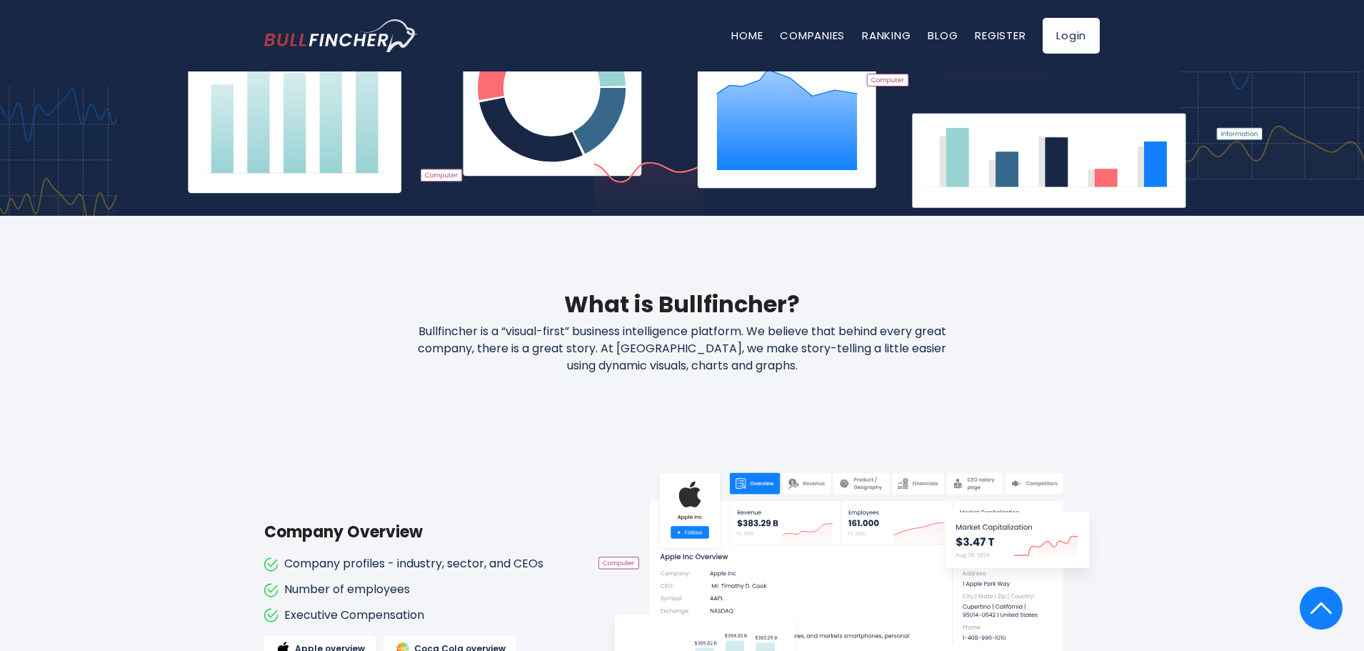
drag, startPoint x: 473, startPoint y: 192, endPoint x: 442, endPoint y: 202, distance: 32.3
drag, startPoint x: 442, startPoint y: 202, endPoint x: 318, endPoint y: 248, distance: 131.7
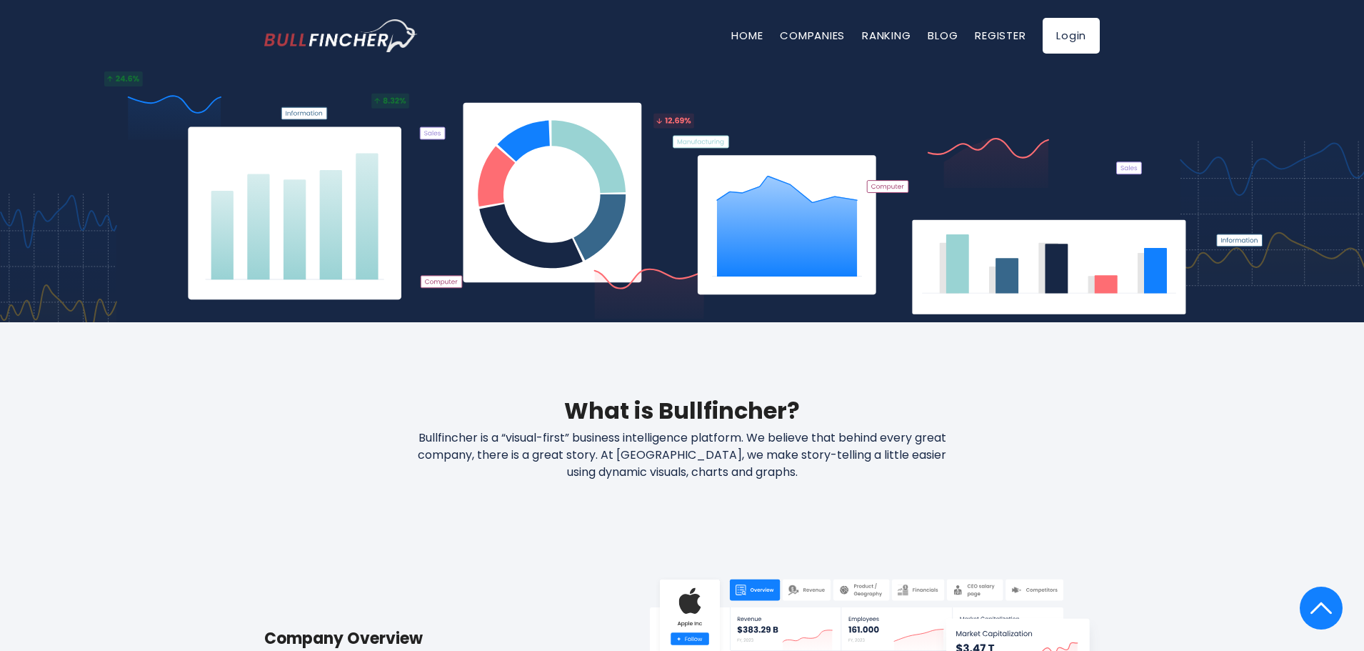
scroll to position [214, 0]
